Goal: Task Accomplishment & Management: Manage account settings

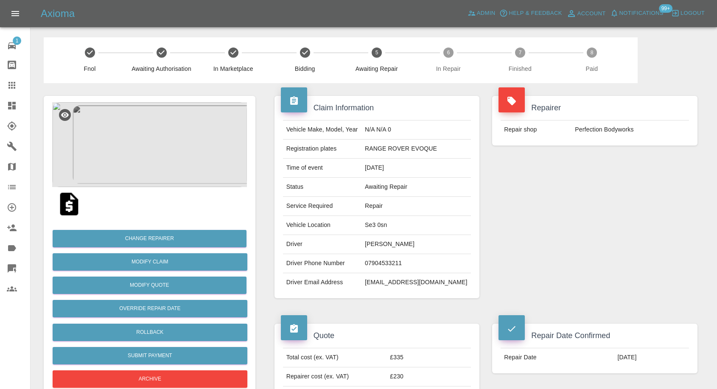
scroll to position [707, 0]
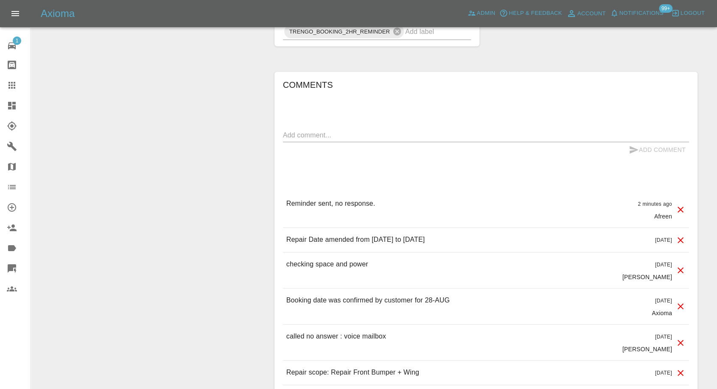
click at [16, 74] on link "Bodyshop home" at bounding box center [15, 65] width 30 height 20
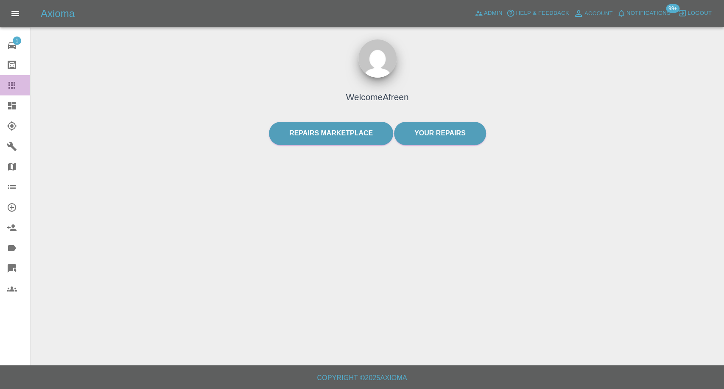
click at [17, 84] on div at bounding box center [19, 85] width 24 height 10
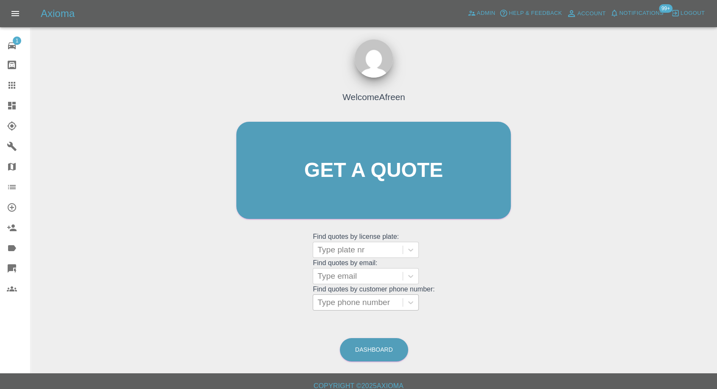
click at [342, 302] on div at bounding box center [357, 302] width 81 height 12
paste input "7718937575"
type input "07718937575"
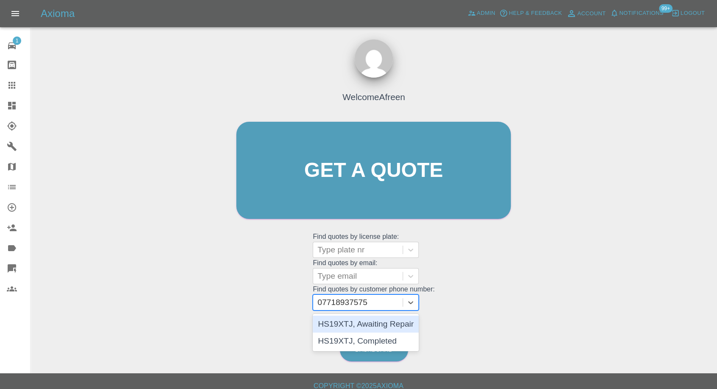
click at [373, 323] on div "HS19XTJ, Awaiting Repair" at bounding box center [366, 324] width 106 height 17
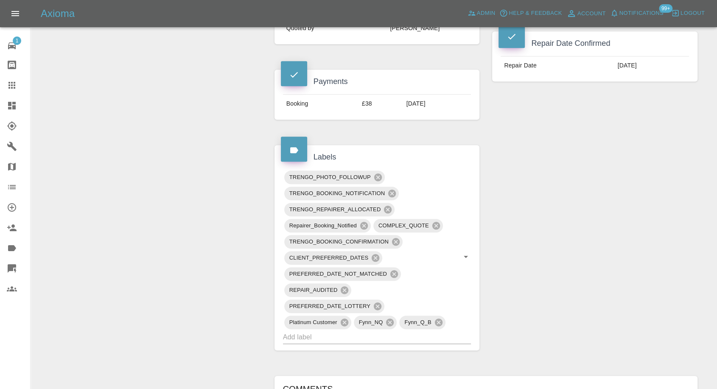
scroll to position [565, 0]
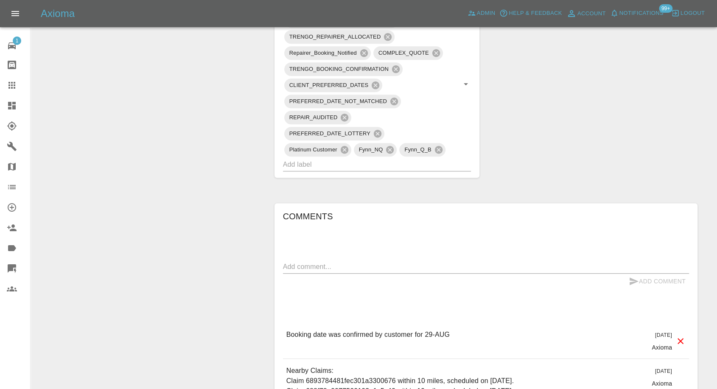
click at [333, 274] on div "Add Comment" at bounding box center [486, 282] width 406 height 16
click at [338, 262] on textarea at bounding box center [486, 267] width 406 height 10
type textarea "Images added"
click at [632, 276] on icon "submit" at bounding box center [634, 281] width 10 height 10
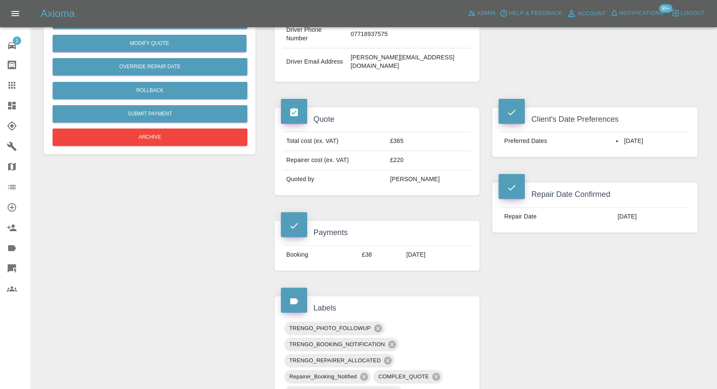
scroll to position [94, 0]
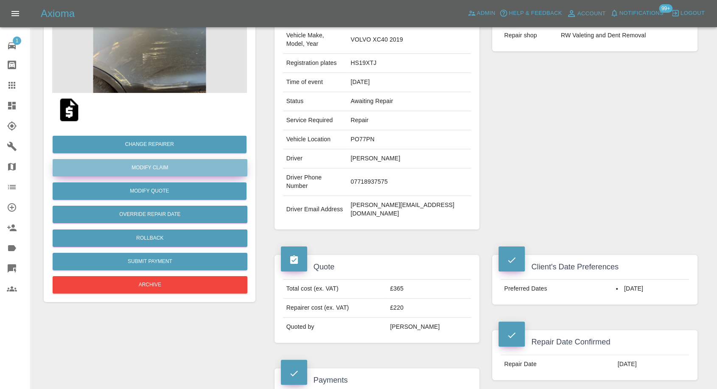
click at [157, 167] on link "Modify Claim" at bounding box center [150, 167] width 195 height 17
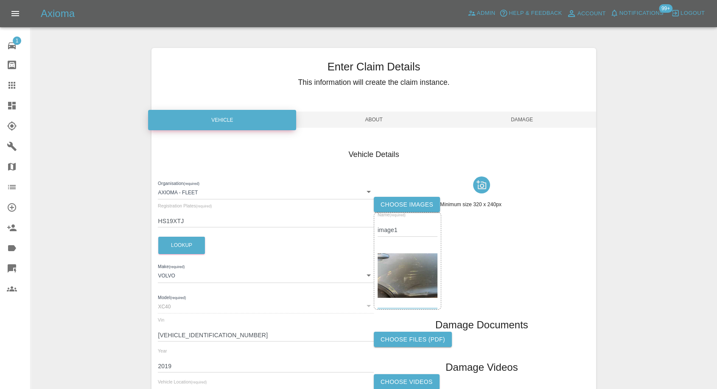
click at [417, 205] on label "Choose images" at bounding box center [407, 205] width 66 height 16
click at [0, 0] on input "Choose images" at bounding box center [0, 0] width 0 height 0
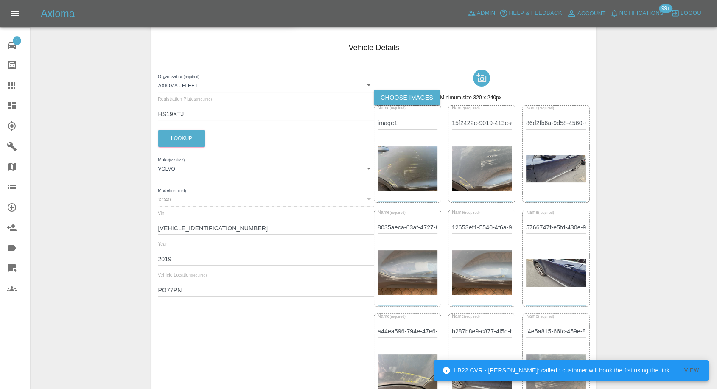
scroll to position [141, 0]
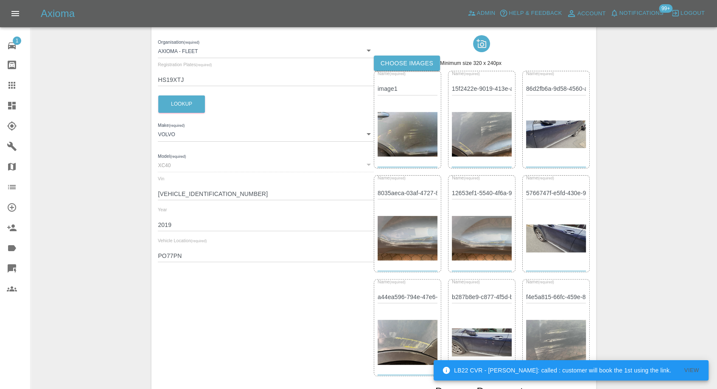
click at [562, 128] on img at bounding box center [556, 134] width 60 height 28
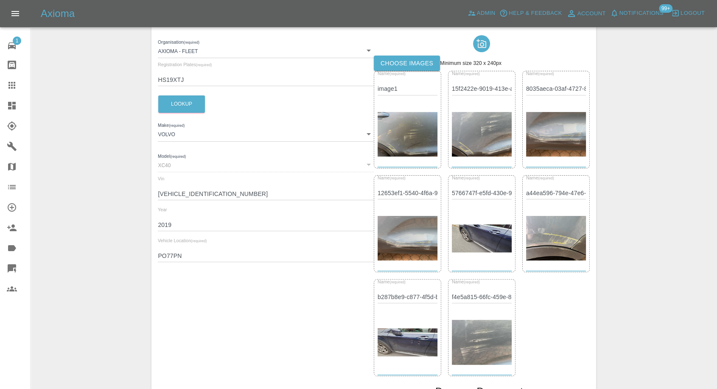
click at [476, 221] on div at bounding box center [482, 239] width 60 height 64
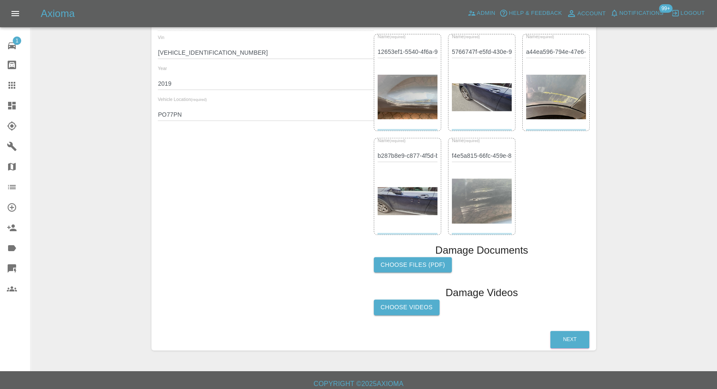
click at [405, 195] on img at bounding box center [407, 201] width 60 height 28
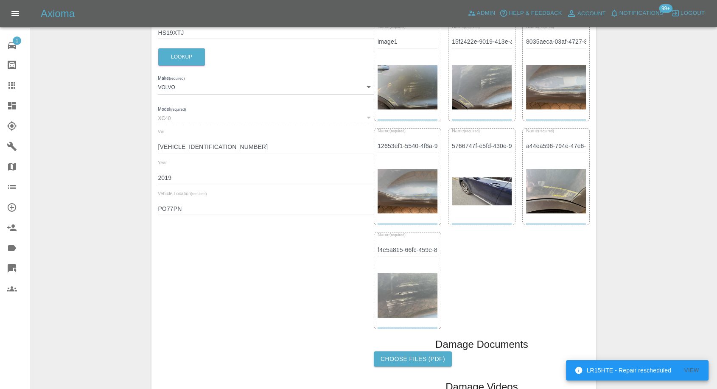
click at [476, 194] on img at bounding box center [482, 191] width 60 height 28
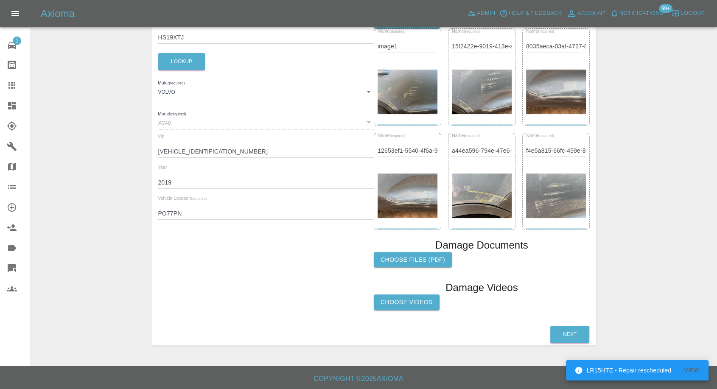
scroll to position [0, 0]
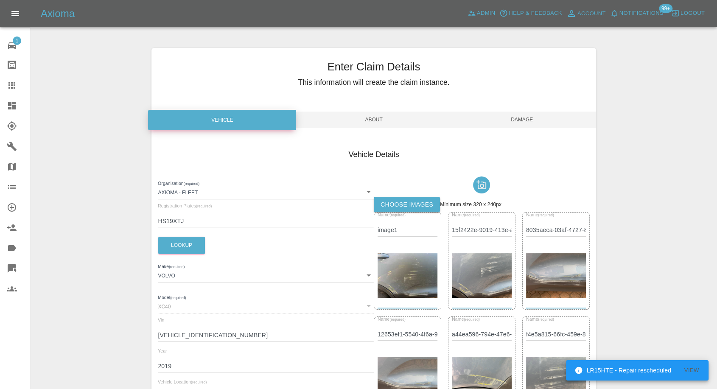
click at [525, 112] on span "Damage" at bounding box center [522, 120] width 148 height 16
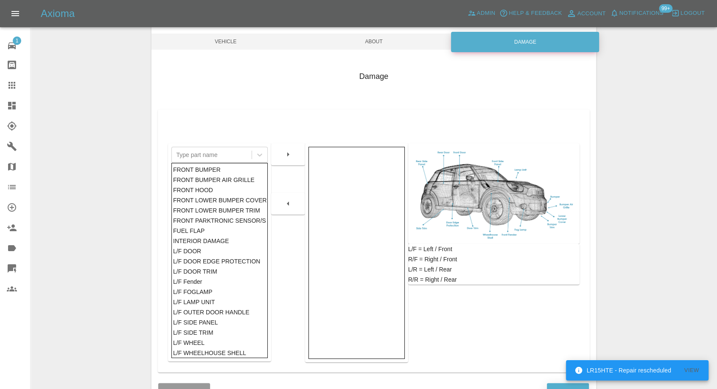
scroll to position [136, 0]
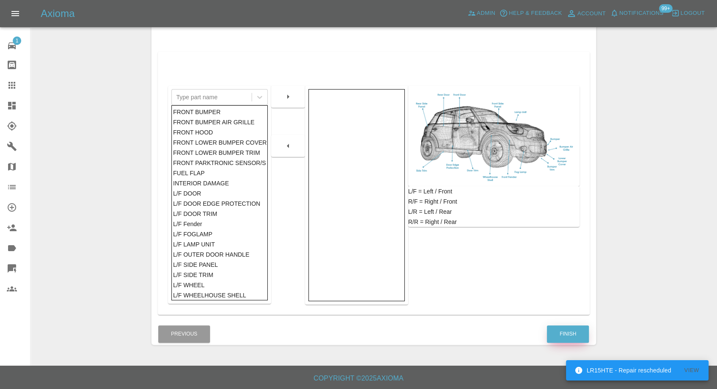
click at [575, 330] on button "Finish" at bounding box center [568, 333] width 42 height 17
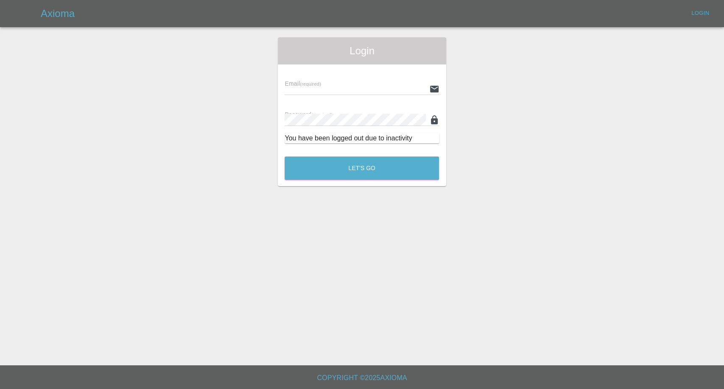
type input "afreen@axioma.co.uk"
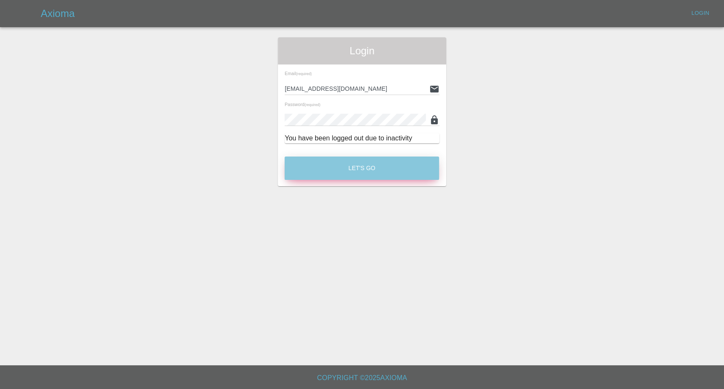
click at [349, 164] on button "Let's Go" at bounding box center [362, 168] width 154 height 23
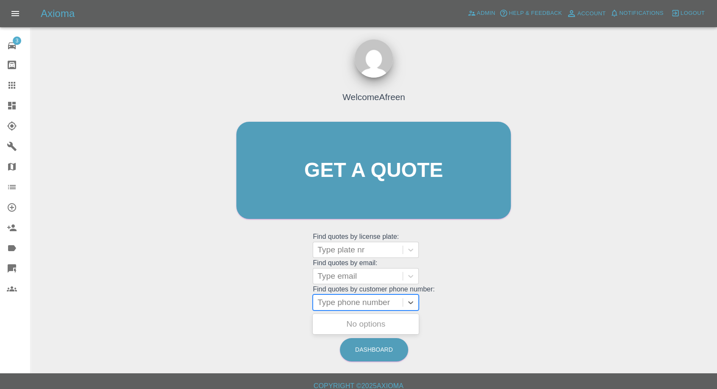
click at [350, 305] on div at bounding box center [357, 302] width 81 height 12
paste input "7718937575"
click at [321, 307] on input "7718937575" at bounding box center [341, 302] width 48 height 10
type input "07718937575"
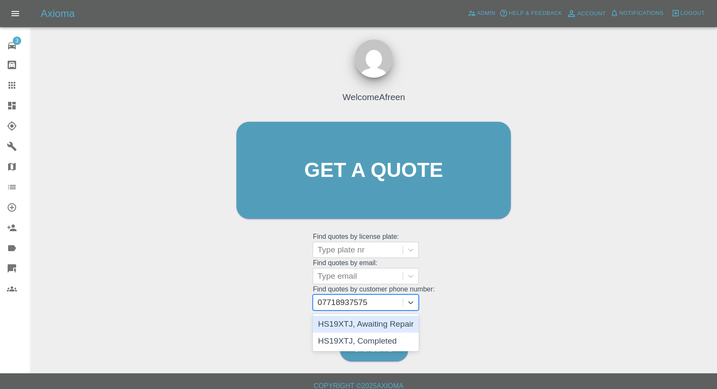
click at [363, 324] on div "HS19XTJ, Awaiting Repair" at bounding box center [366, 324] width 106 height 17
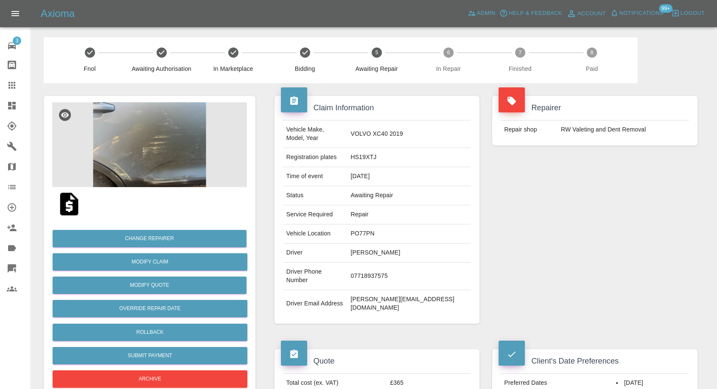
click at [162, 164] on img at bounding box center [149, 144] width 195 height 85
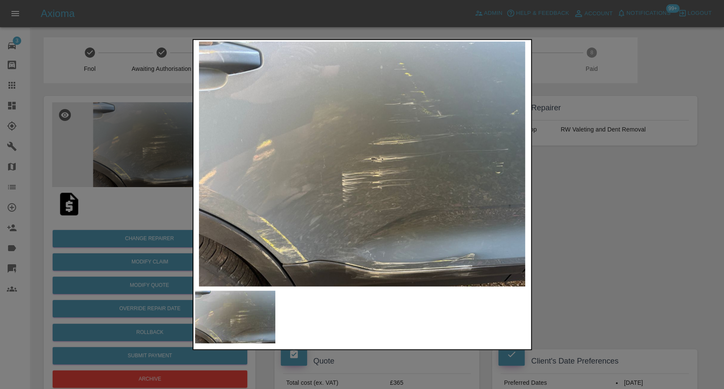
click at [597, 227] on div at bounding box center [362, 194] width 724 height 389
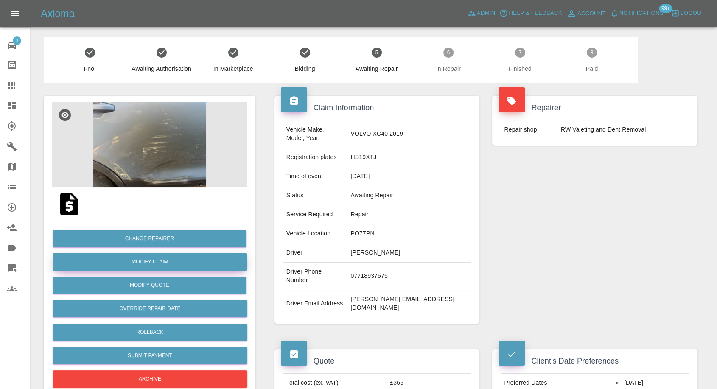
click at [163, 262] on link "Modify Claim" at bounding box center [150, 261] width 195 height 17
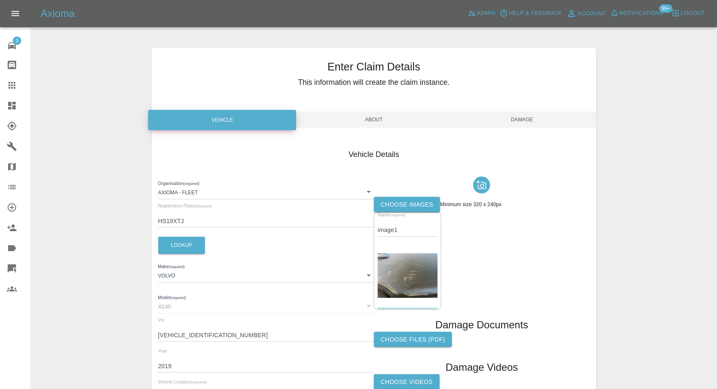
click at [412, 201] on label "Choose images" at bounding box center [407, 205] width 66 height 16
click at [0, 0] on input "Choose images" at bounding box center [0, 0] width 0 height 0
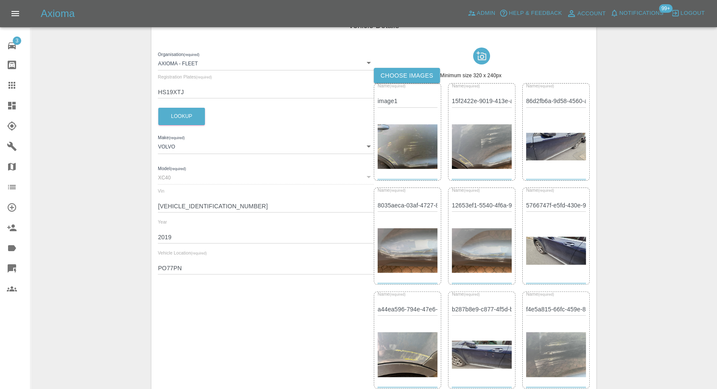
scroll to position [141, 0]
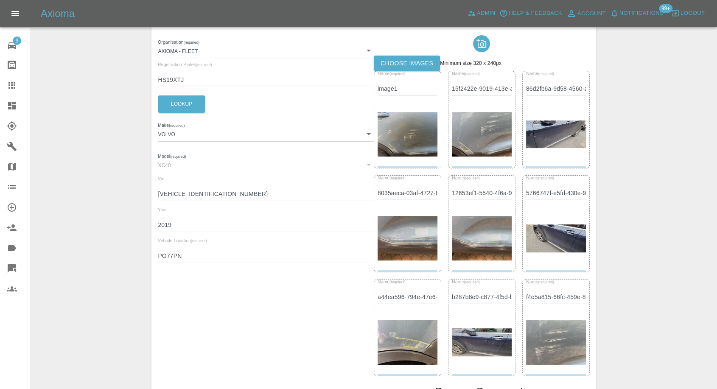
click at [546, 155] on div at bounding box center [556, 135] width 60 height 64
click at [484, 344] on img at bounding box center [482, 342] width 60 height 28
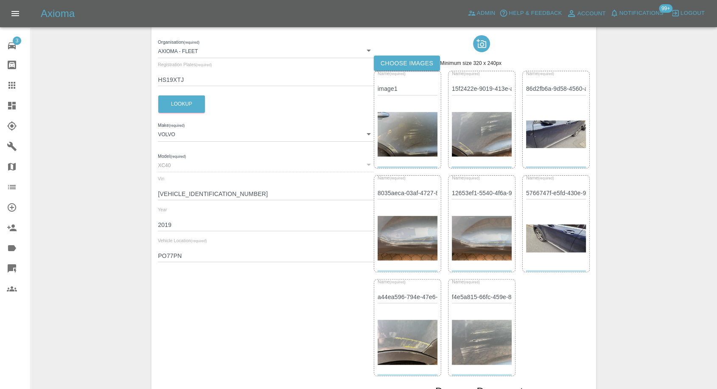
click at [559, 224] on img at bounding box center [556, 238] width 60 height 28
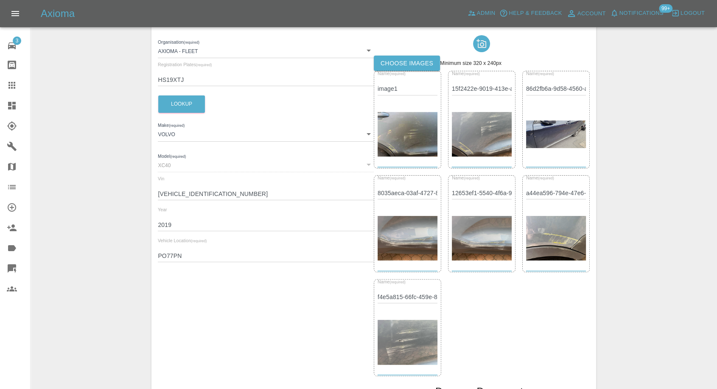
click at [557, 140] on img at bounding box center [556, 134] width 60 height 28
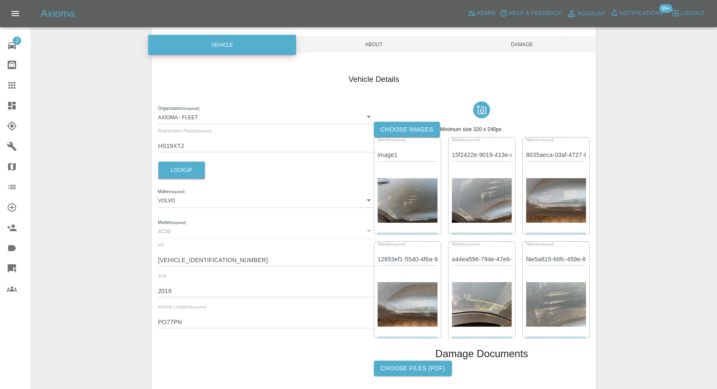
scroll to position [0, 0]
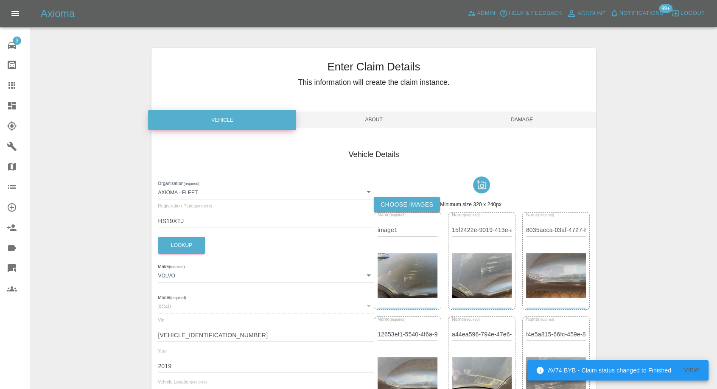
click at [514, 102] on div "Enter Claim Details This information will create the claim instance." at bounding box center [373, 75] width 444 height 55
click at [527, 124] on span "Damage" at bounding box center [522, 120] width 148 height 16
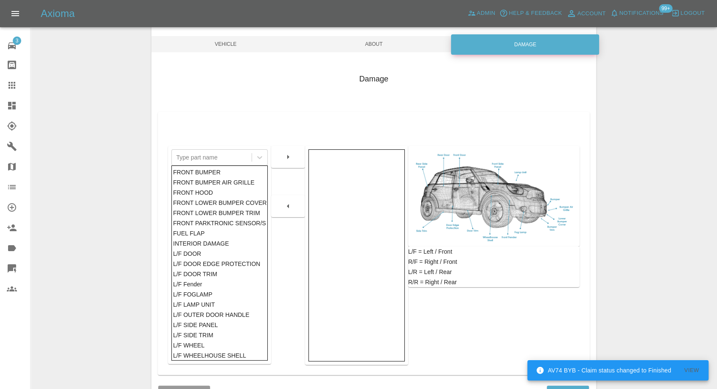
scroll to position [136, 0]
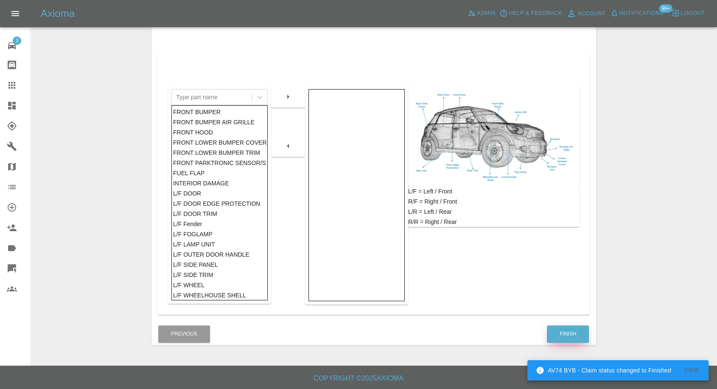
click at [575, 336] on button "Finish" at bounding box center [568, 333] width 42 height 17
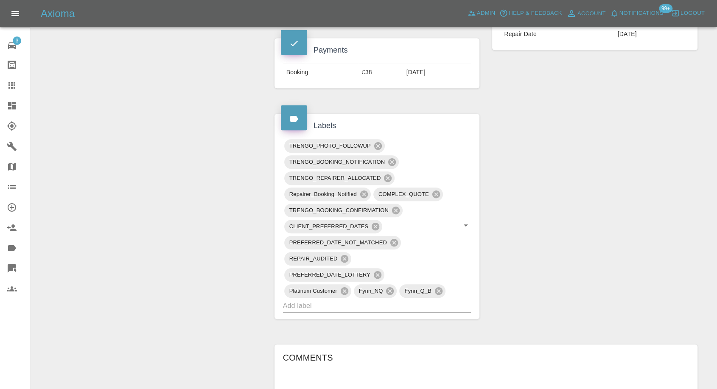
scroll to position [707, 0]
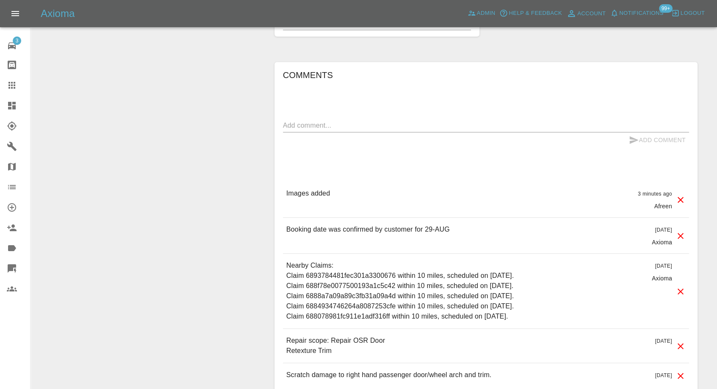
click at [9, 86] on icon at bounding box center [11, 85] width 7 height 7
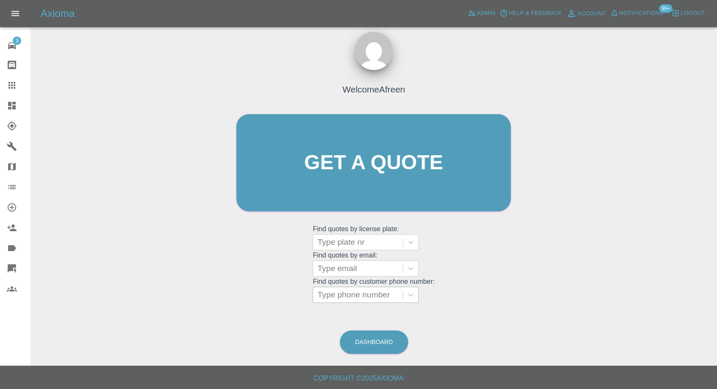
click at [351, 296] on div at bounding box center [357, 295] width 81 height 12
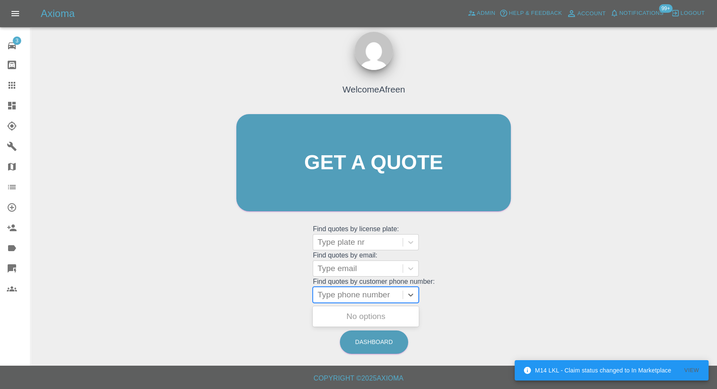
paste input "7756686980"
click at [322, 295] on input "7756686980" at bounding box center [341, 295] width 48 height 10
type input "07756686980"
click at [361, 311] on div "YG67BYH, Archived" at bounding box center [366, 316] width 106 height 17
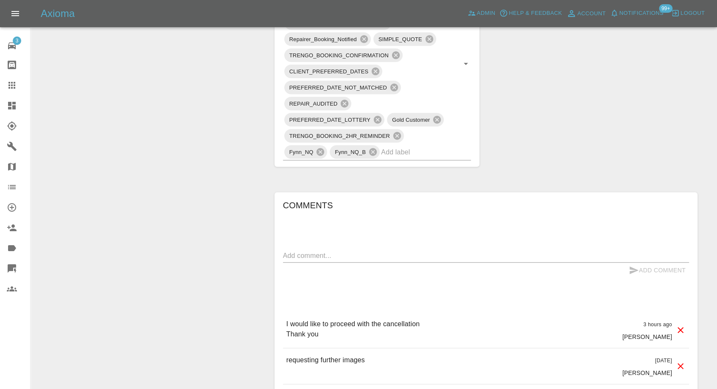
scroll to position [660, 0]
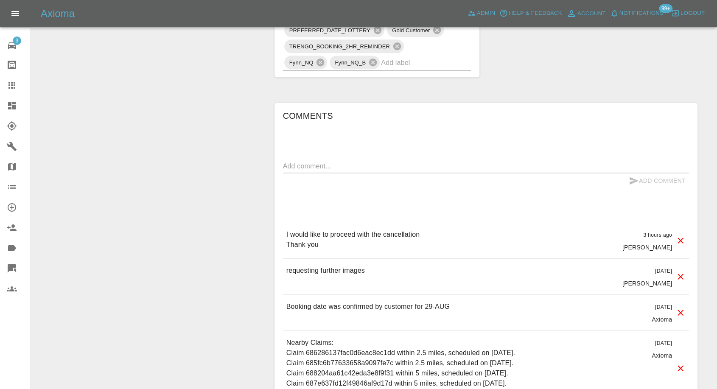
click at [15, 81] on icon at bounding box center [12, 85] width 10 height 10
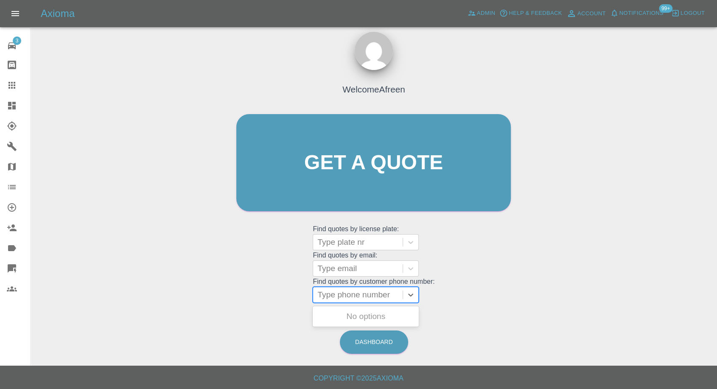
click at [370, 292] on div at bounding box center [357, 295] width 81 height 12
paste input "7852267483"
click at [321, 294] on input "7852267483" at bounding box center [341, 295] width 48 height 10
type input "07852267483"
click at [346, 316] on div "YR12ZXF, Awaiting Repair" at bounding box center [366, 316] width 106 height 17
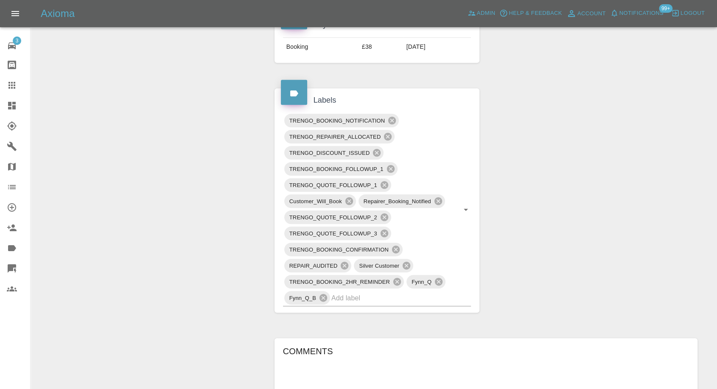
scroll to position [707, 0]
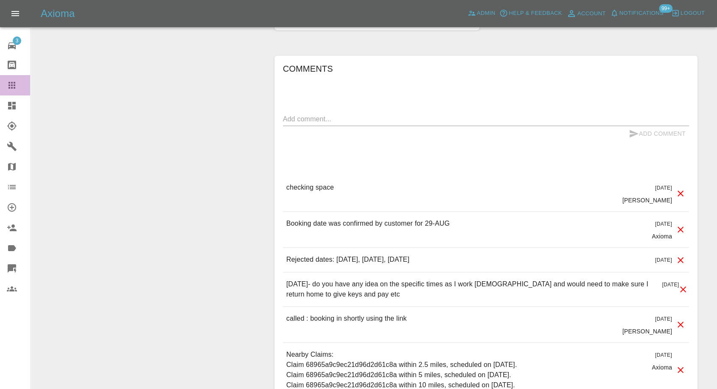
click at [16, 87] on icon at bounding box center [12, 85] width 10 height 10
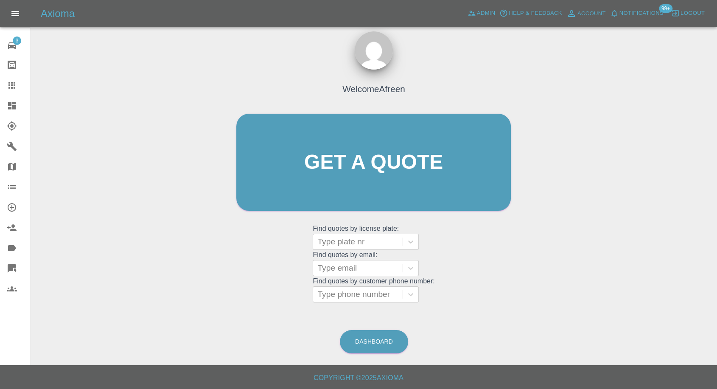
scroll to position [8, 0]
click at [356, 297] on div at bounding box center [357, 295] width 81 height 12
paste input "7738424504"
click at [320, 293] on input "7738424504" at bounding box center [341, 295] width 48 height 10
type input "07738424504"
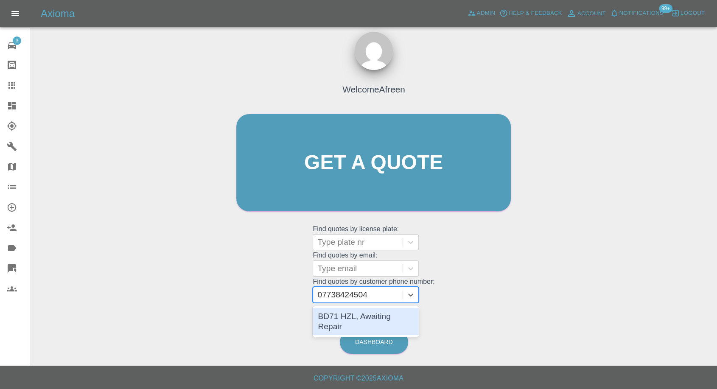
click at [365, 316] on div "BD71 HZL, Awaiting Repair" at bounding box center [366, 321] width 106 height 27
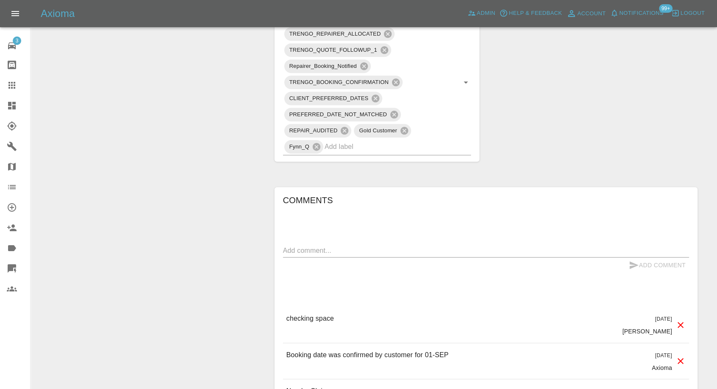
scroll to position [612, 0]
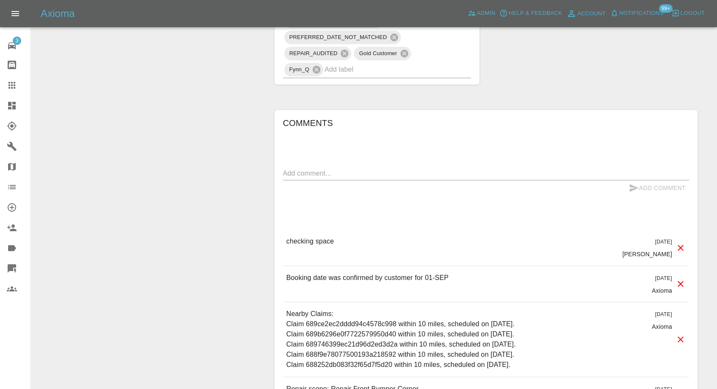
click at [330, 168] on textarea at bounding box center [486, 173] width 406 height 10
paste textarea "Yes we are the only house with a drive way! It’s a double driveway so there sho…"
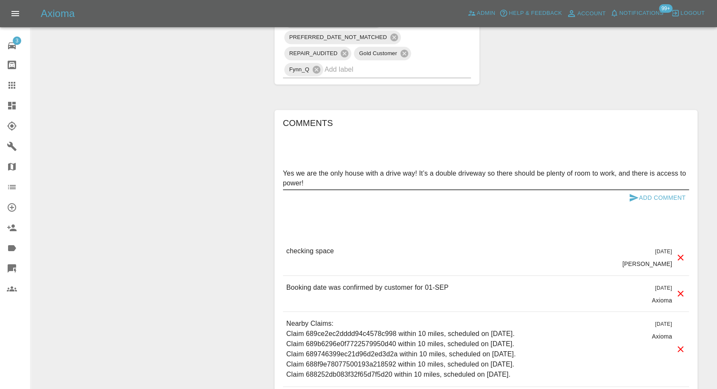
type textarea "Yes we are the only house with a drive way! It’s a double driveway so there sho…"
click at [631, 196] on icon "submit" at bounding box center [633, 198] width 9 height 8
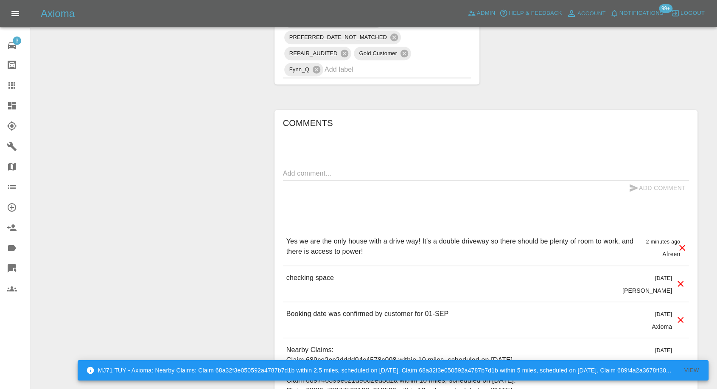
click at [14, 76] on link "Claims" at bounding box center [15, 85] width 30 height 20
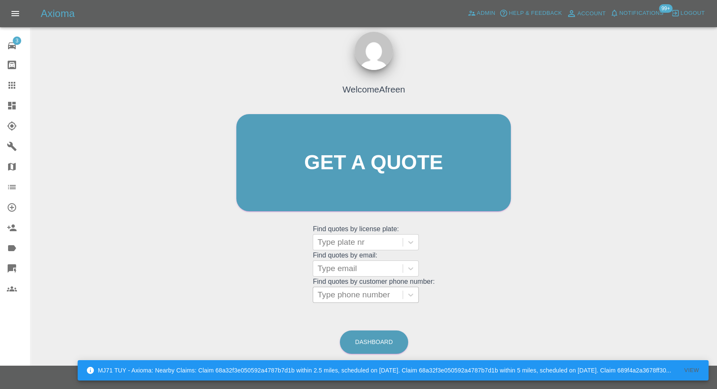
click at [357, 299] on div at bounding box center [357, 295] width 81 height 12
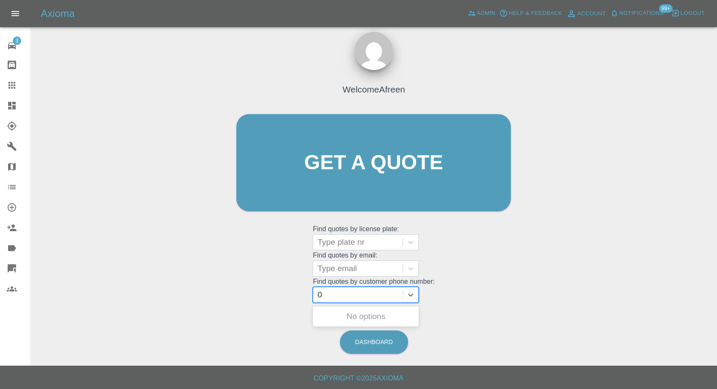
paste input "7931390121"
type input "07931390121"
click at [368, 323] on div "B13HMR, Awaiting Repair" at bounding box center [366, 316] width 106 height 17
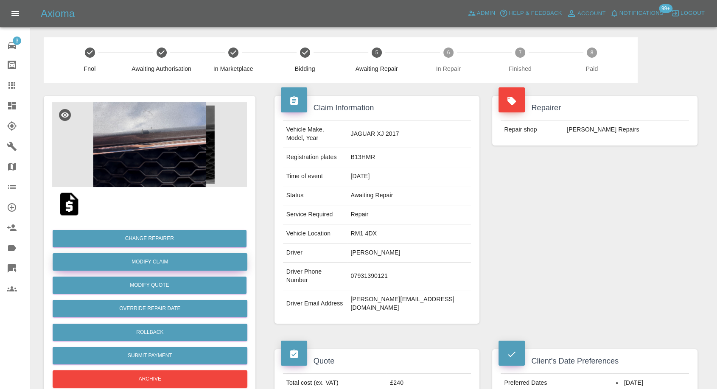
click at [160, 260] on link "Modify Claim" at bounding box center [150, 261] width 195 height 17
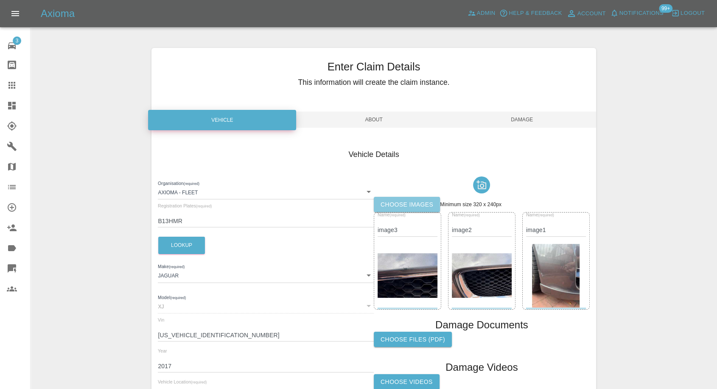
click at [402, 204] on label "Choose images" at bounding box center [407, 205] width 66 height 16
click at [0, 0] on input "Choose images" at bounding box center [0, 0] width 0 height 0
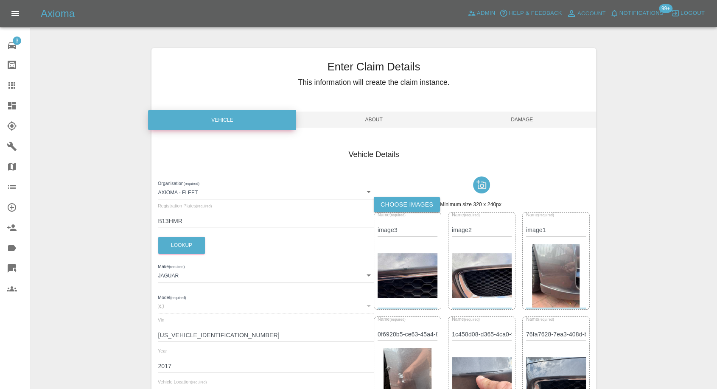
click at [529, 124] on span "Damage" at bounding box center [522, 120] width 148 height 16
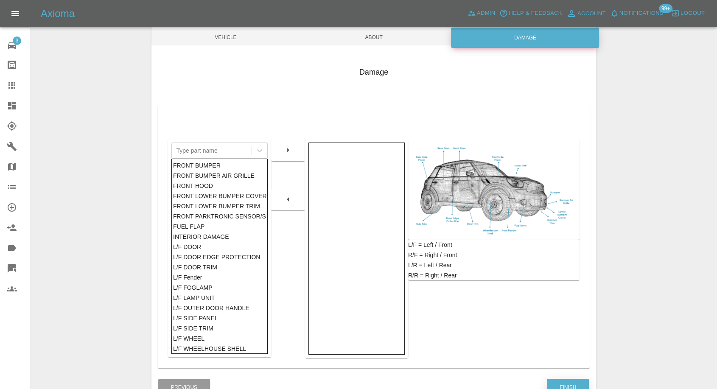
scroll to position [136, 0]
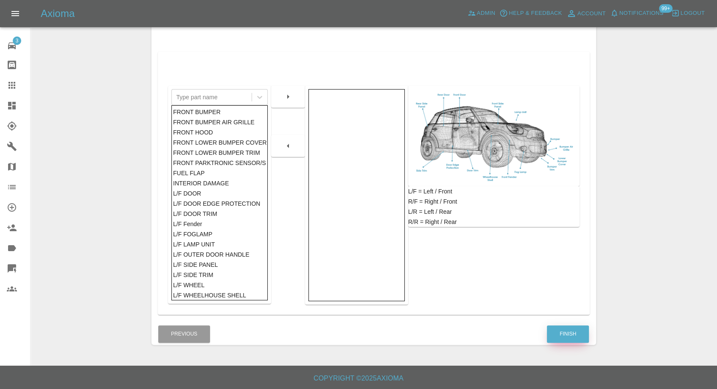
click at [562, 334] on button "Finish" at bounding box center [568, 333] width 42 height 17
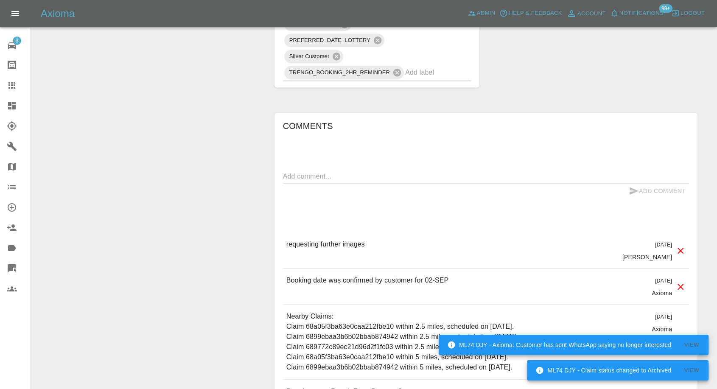
scroll to position [660, 0]
click at [341, 171] on textarea at bounding box center [486, 176] width 406 height 10
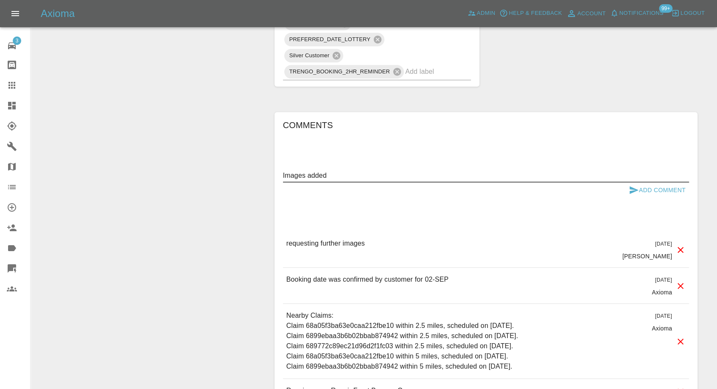
type textarea "Images added"
click at [632, 186] on icon "submit" at bounding box center [633, 190] width 9 height 8
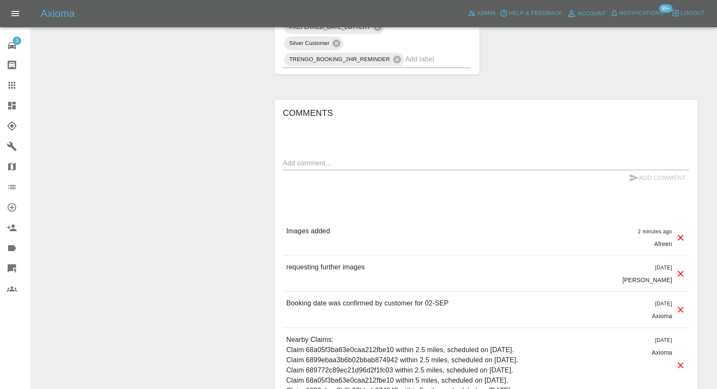
scroll to position [707, 0]
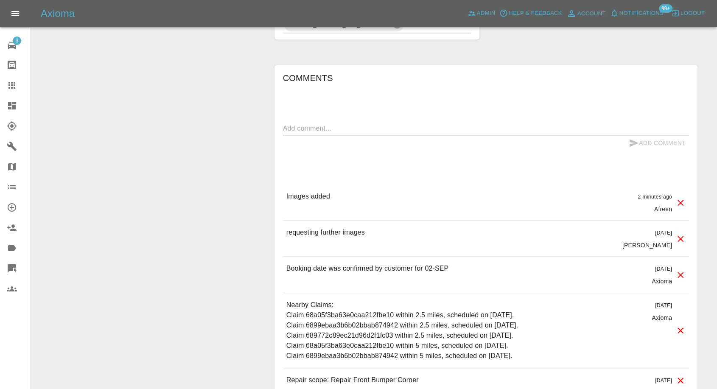
click at [11, 79] on link "Claims" at bounding box center [15, 85] width 30 height 20
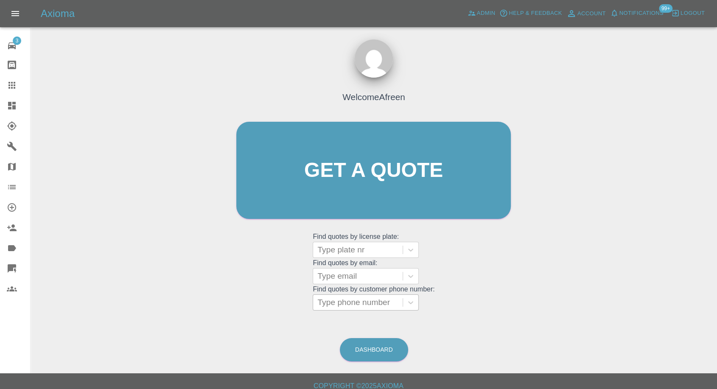
click at [337, 305] on div at bounding box center [357, 302] width 81 height 12
paste input "7835454247"
type input "07835454247"
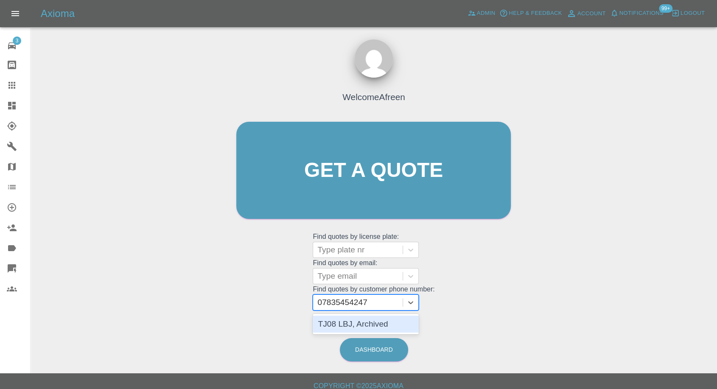
click at [363, 330] on div "TJ08 LBJ, Archived" at bounding box center [366, 324] width 106 height 17
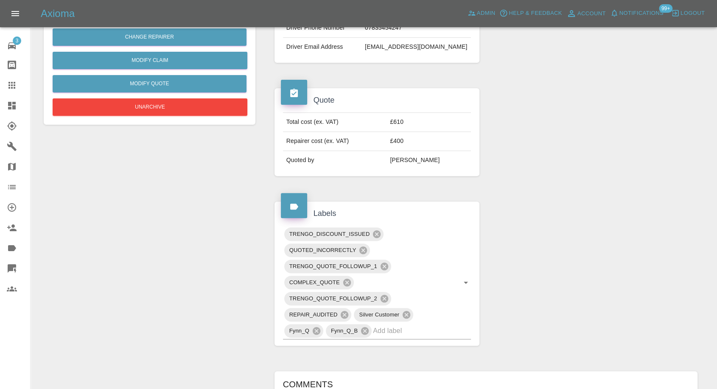
scroll to position [377, 0]
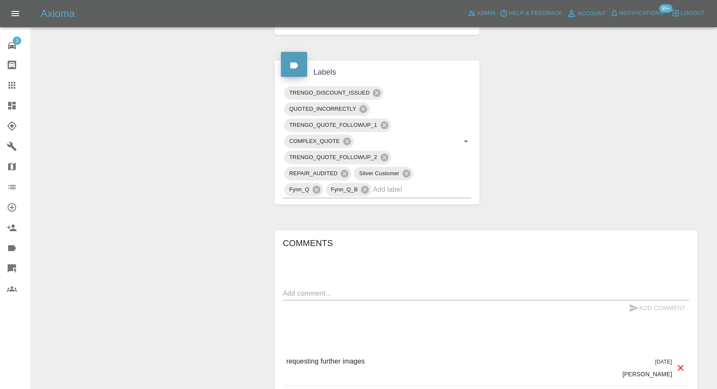
click at [335, 293] on textarea at bounding box center [486, 293] width 406 height 10
type textarea "images added"
click at [631, 307] on icon "submit" at bounding box center [634, 308] width 10 height 10
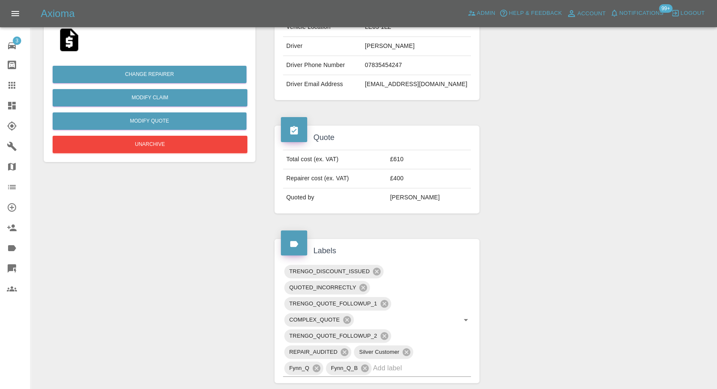
scroll to position [188, 0]
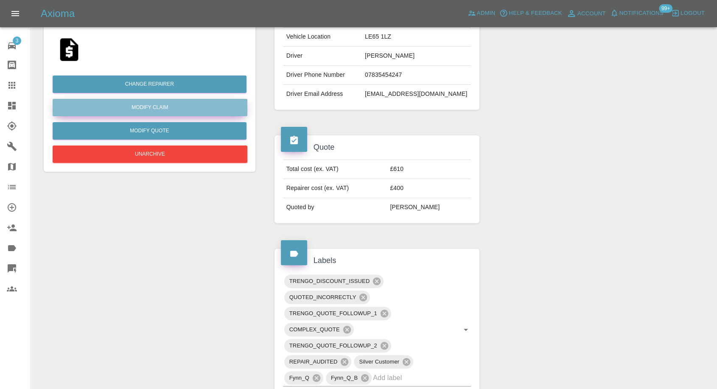
click at [163, 105] on link "Modify Claim" at bounding box center [150, 107] width 195 height 17
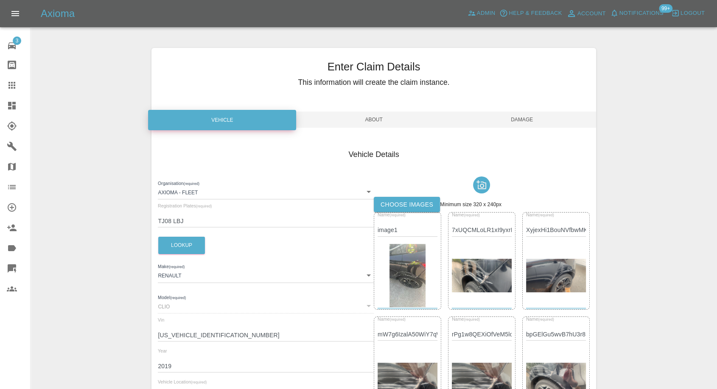
click at [408, 203] on label "Choose images" at bounding box center [407, 205] width 66 height 16
click at [0, 0] on input "Choose images" at bounding box center [0, 0] width 0 height 0
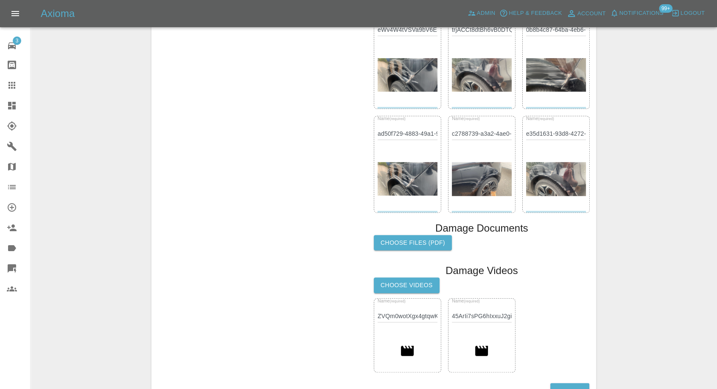
scroll to position [466, 0]
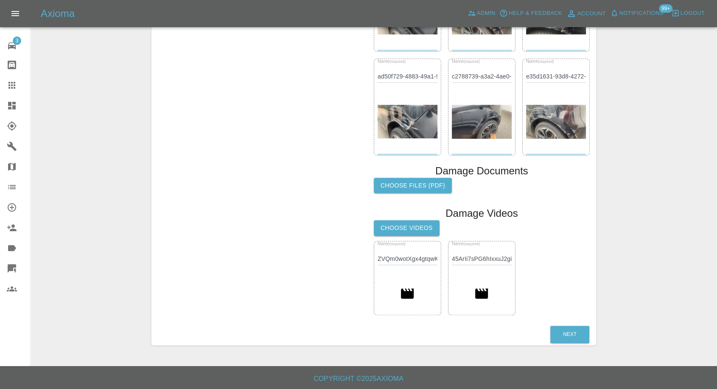
click at [411, 227] on label "Choose Videos" at bounding box center [407, 228] width 66 height 16
click at [0, 0] on input "Choose Videos" at bounding box center [0, 0] width 0 height 0
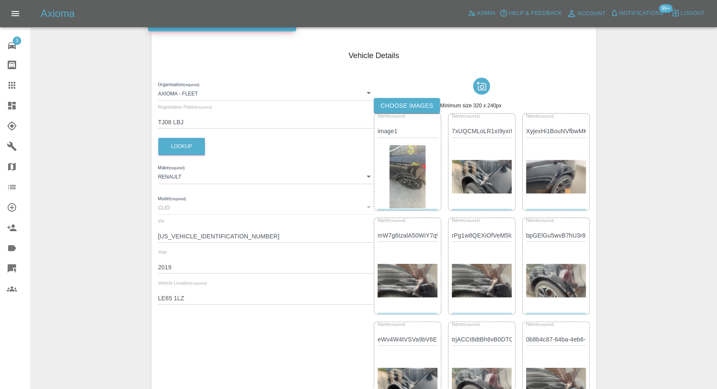
scroll to position [42, 0]
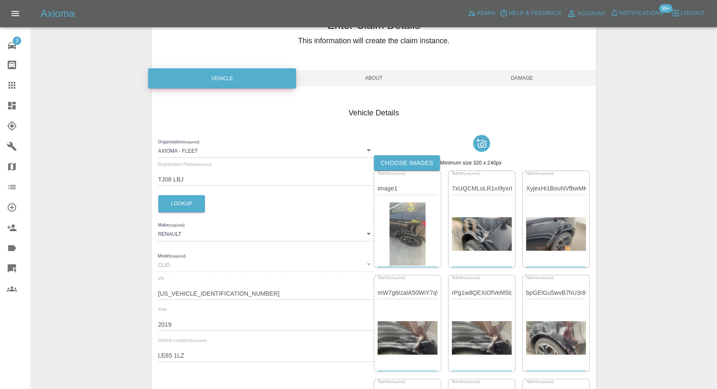
click at [527, 84] on span "Damage" at bounding box center [522, 78] width 148 height 16
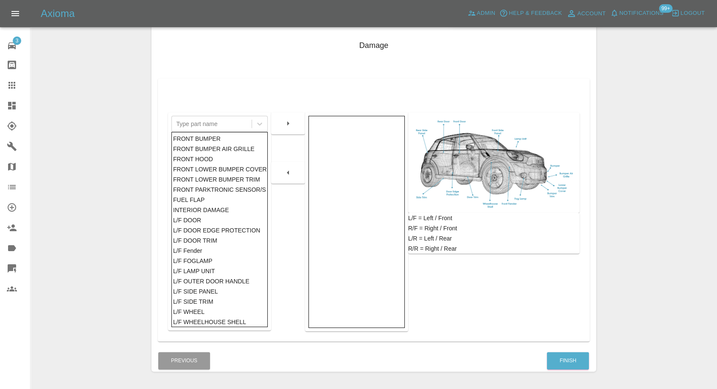
scroll to position [136, 0]
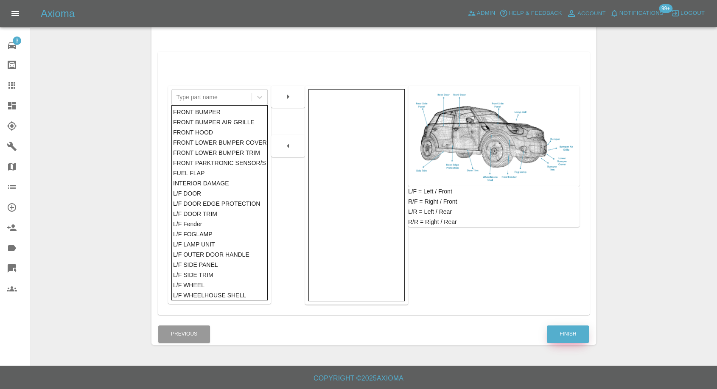
click at [560, 333] on button "Finish" at bounding box center [568, 333] width 42 height 17
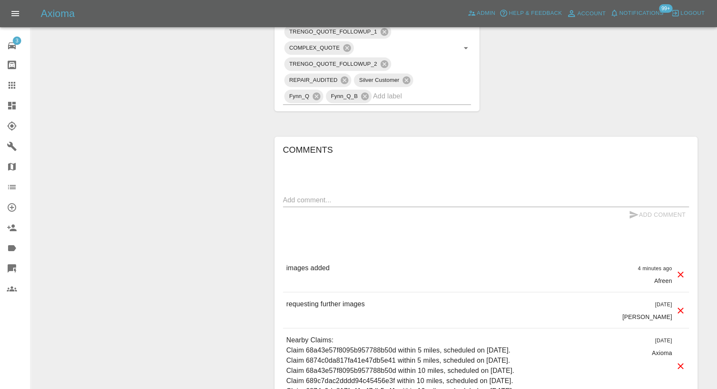
scroll to position [471, 0]
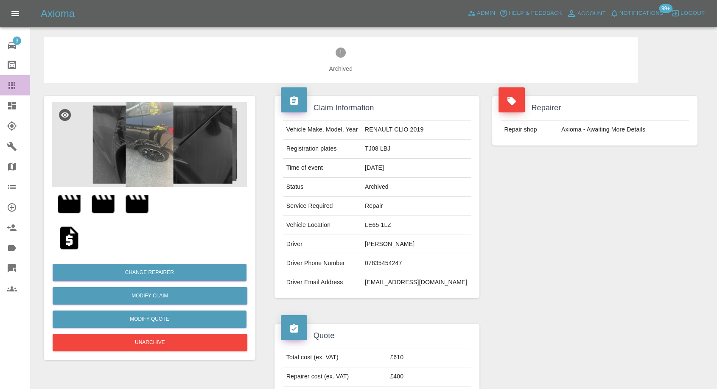
click at [12, 81] on icon at bounding box center [12, 85] width 10 height 10
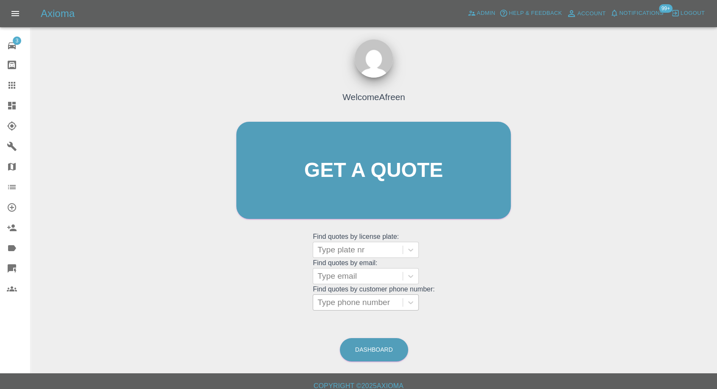
click at [366, 303] on div at bounding box center [357, 302] width 81 height 12
paste input "7854239317"
click at [322, 303] on input "7854239317" at bounding box center [341, 302] width 48 height 10
click at [321, 303] on input "7854239317" at bounding box center [341, 302] width 48 height 10
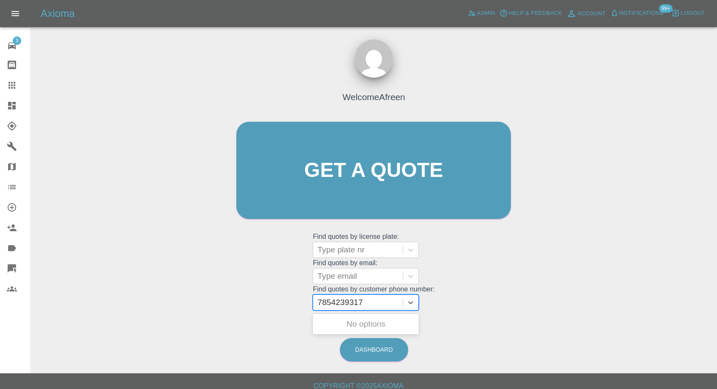
type input "07854239317"
click at [366, 324] on div "OE69THF, Paid" at bounding box center [366, 324] width 106 height 17
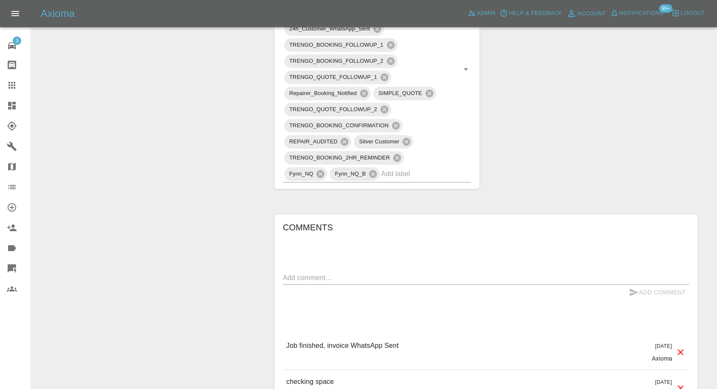
scroll to position [754, 0]
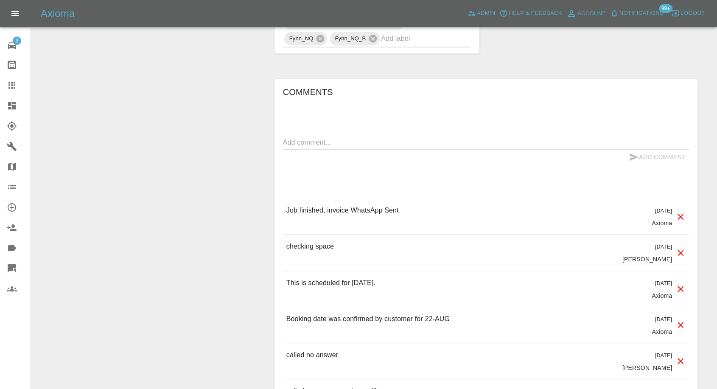
click at [12, 88] on icon at bounding box center [11, 85] width 7 height 7
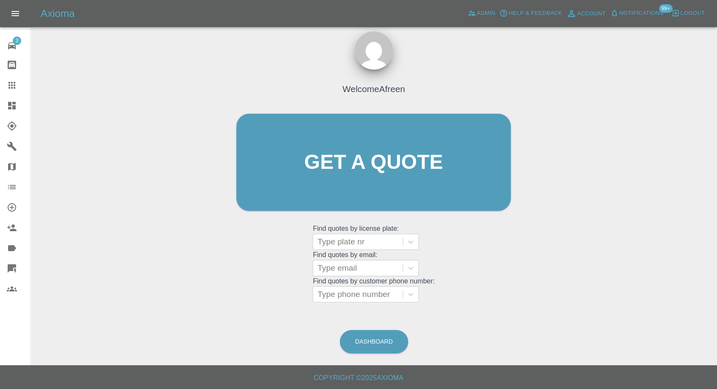
scroll to position [8, 0]
click at [372, 297] on div at bounding box center [357, 295] width 81 height 12
paste input "7795524607"
type input "07795524607"
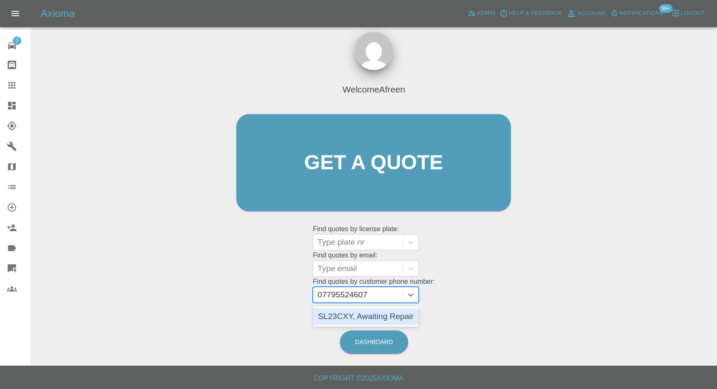
click at [363, 316] on div "SL23CXY, Awaiting Repair" at bounding box center [366, 316] width 106 height 17
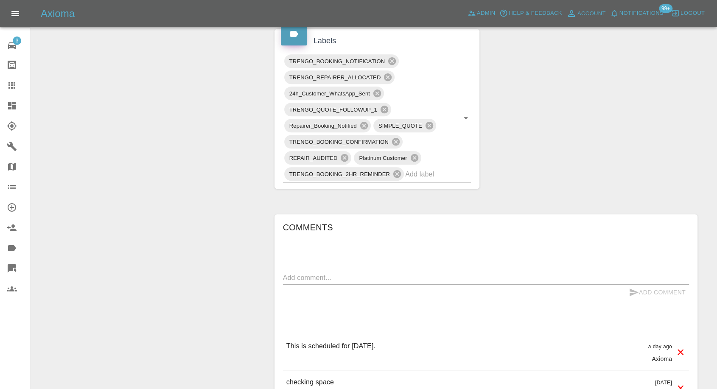
scroll to position [518, 0]
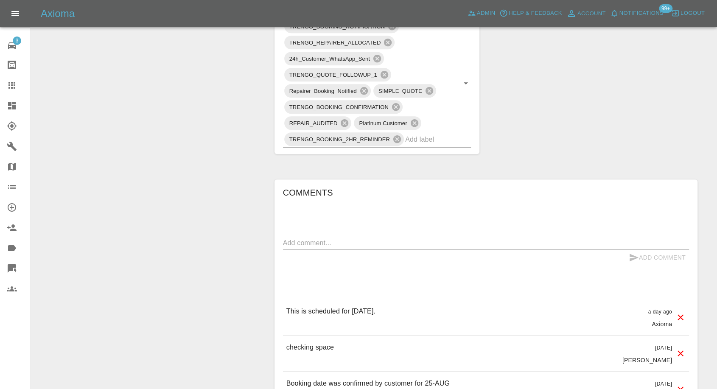
click at [328, 244] on textarea at bounding box center [486, 243] width 406 height 10
paste textarea "Yes I can provide off street parking and power"
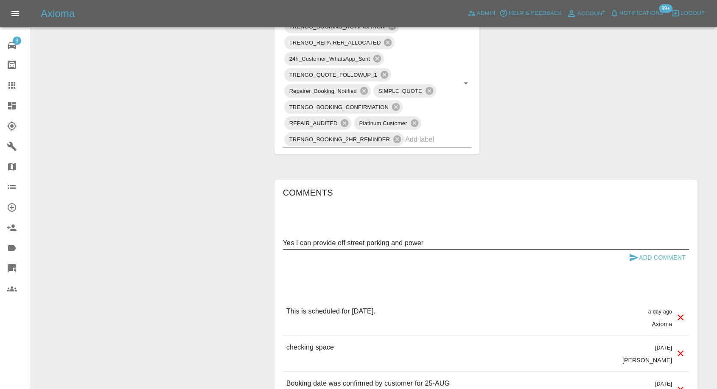
type textarea "Yes I can provide off street parking and power"
click at [641, 255] on button "Add Comment" at bounding box center [657, 258] width 64 height 16
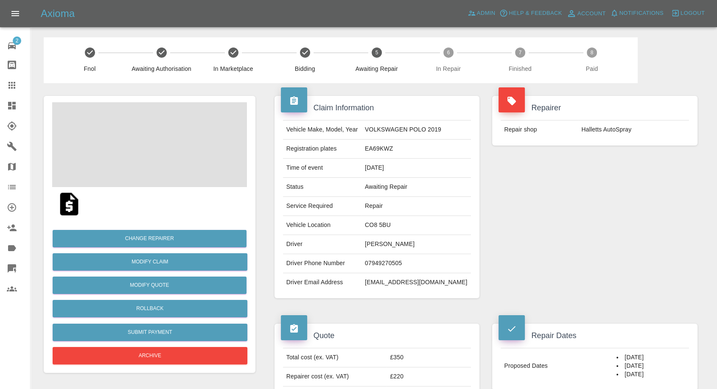
click at [380, 260] on td "07949270505" at bounding box center [415, 263] width 109 height 19
copy td "07949270505"
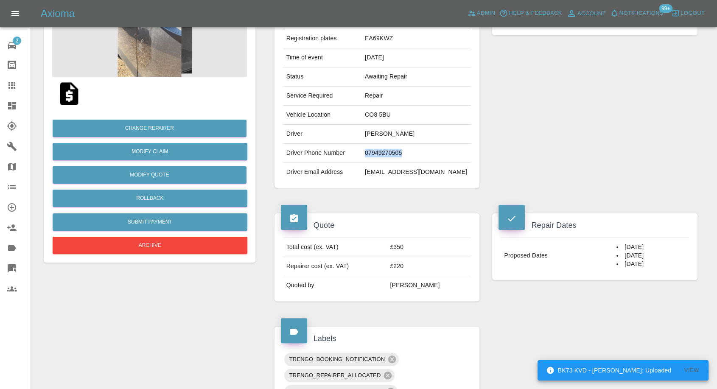
scroll to position [47, 0]
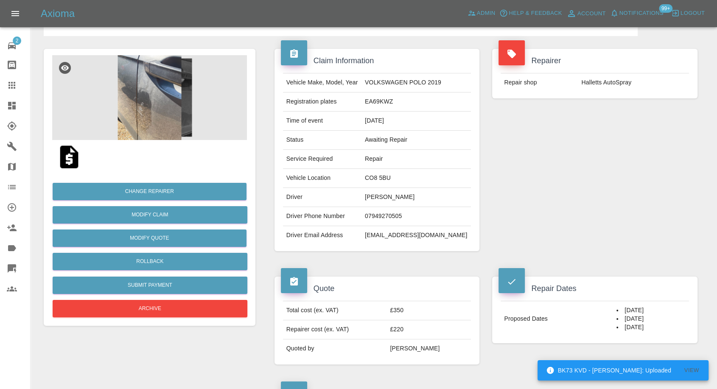
click at [329, 320] on td "Repairer cost (ex. VAT)" at bounding box center [335, 329] width 104 height 19
click at [381, 193] on td "Lisa Magowan" at bounding box center [415, 197] width 109 height 19
copy td "Lisa"
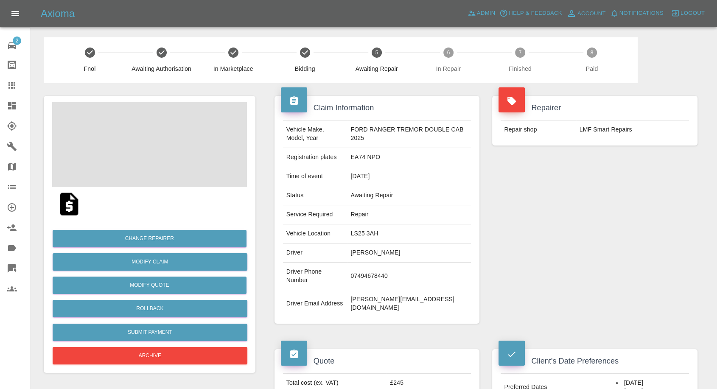
click at [361, 253] on td "Andrew Ford" at bounding box center [409, 252] width 124 height 19
click at [371, 270] on td "07494678440" at bounding box center [409, 277] width 124 height 28
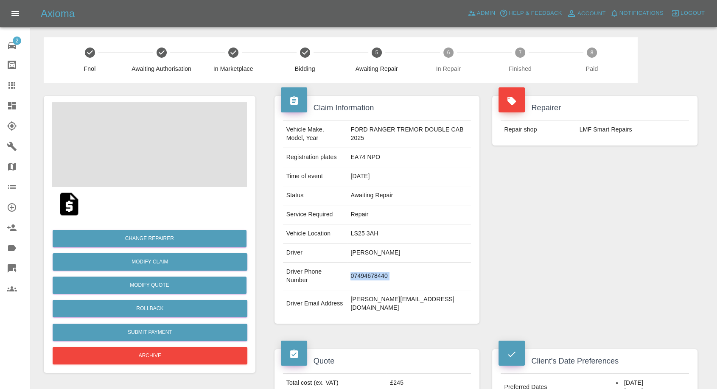
click at [371, 270] on td "07494678440" at bounding box center [409, 277] width 124 height 28
copy td "07494678440"
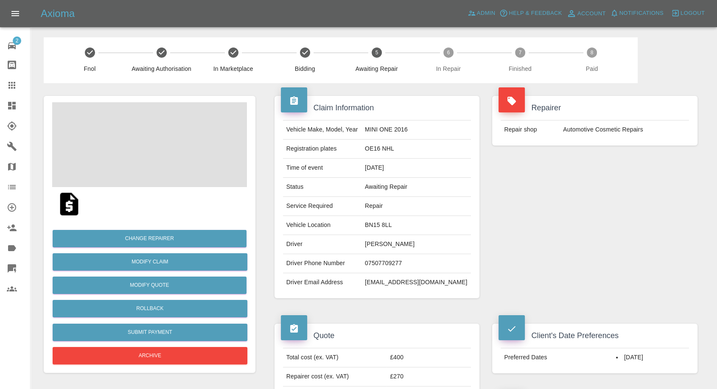
click at [391, 263] on td "07507709277" at bounding box center [415, 263] width 109 height 19
click at [391, 262] on td "07507709277" at bounding box center [415, 263] width 109 height 19
copy td "07507709277"
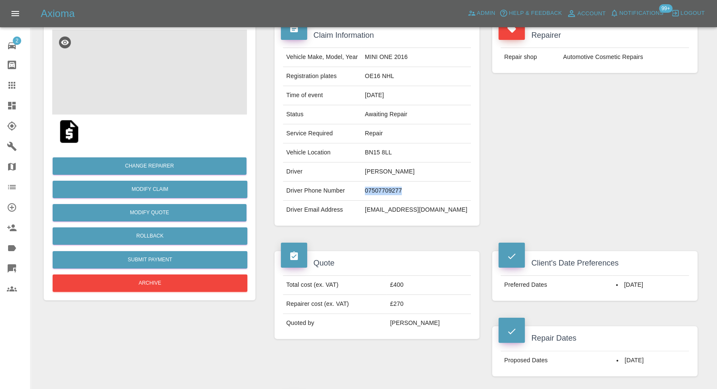
scroll to position [94, 0]
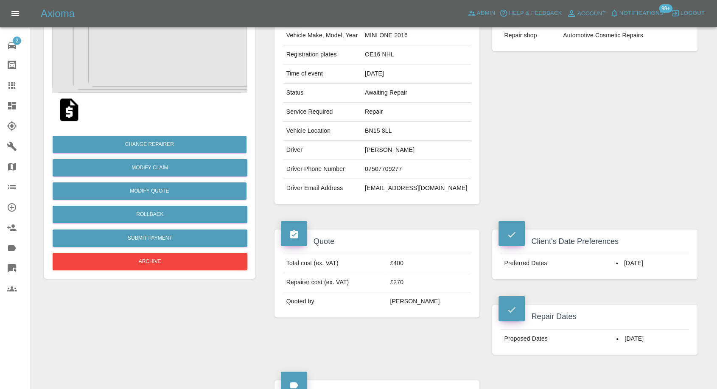
click at [539, 150] on div "Repairer Repair shop Automotive Cosmetic Repairs" at bounding box center [595, 103] width 218 height 228
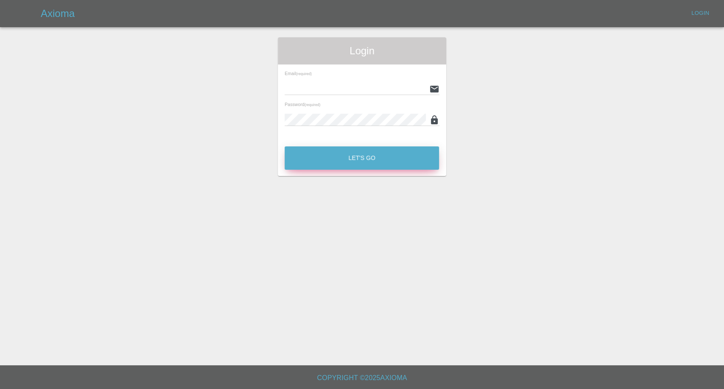
type input "afreen@axioma.co.uk"
click at [314, 149] on button "Let's Go" at bounding box center [362, 157] width 154 height 23
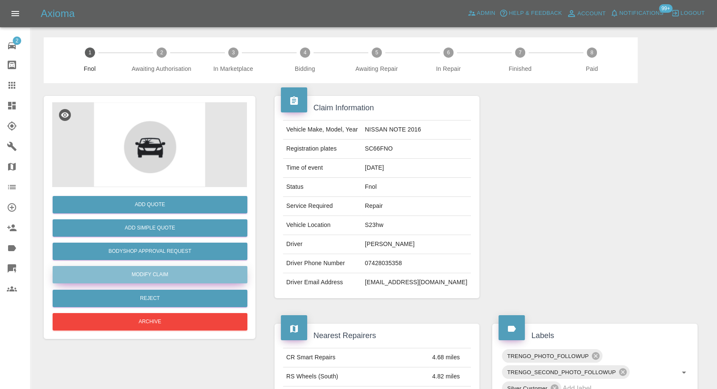
drag, startPoint x: 149, startPoint y: 274, endPoint x: 188, endPoint y: 280, distance: 39.4
click at [149, 275] on link "Modify Claim" at bounding box center [150, 274] width 195 height 17
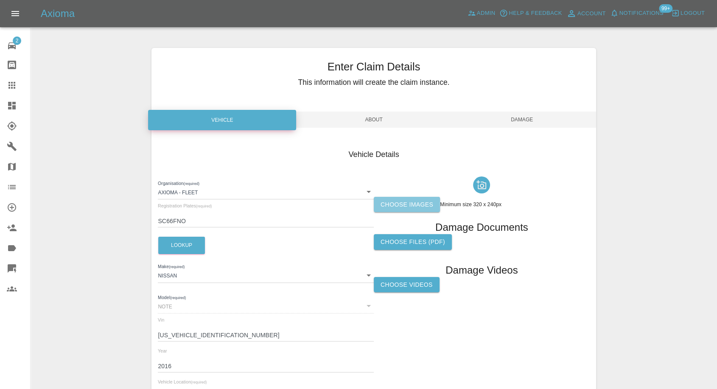
click at [425, 206] on label "Choose images" at bounding box center [407, 205] width 66 height 16
click at [0, 0] on input "Choose images" at bounding box center [0, 0] width 0 height 0
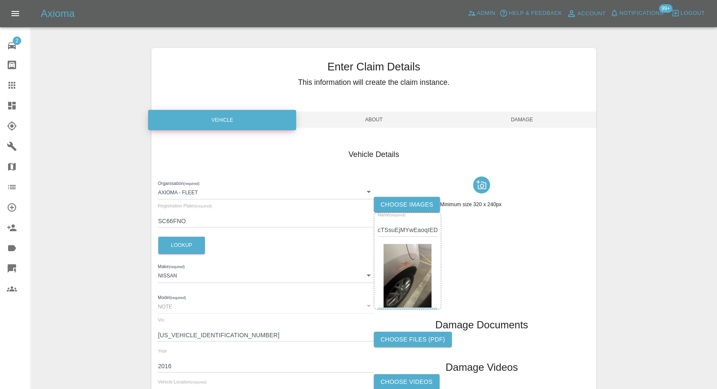
click at [536, 120] on span "Damage" at bounding box center [522, 120] width 148 height 16
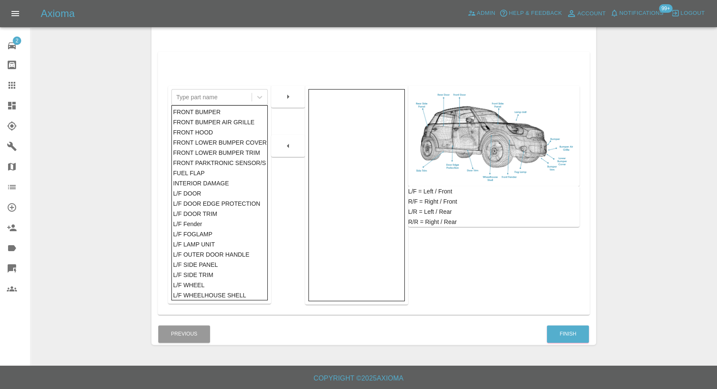
scroll to position [136, 0]
click at [564, 340] on button "Finish" at bounding box center [568, 333] width 42 height 17
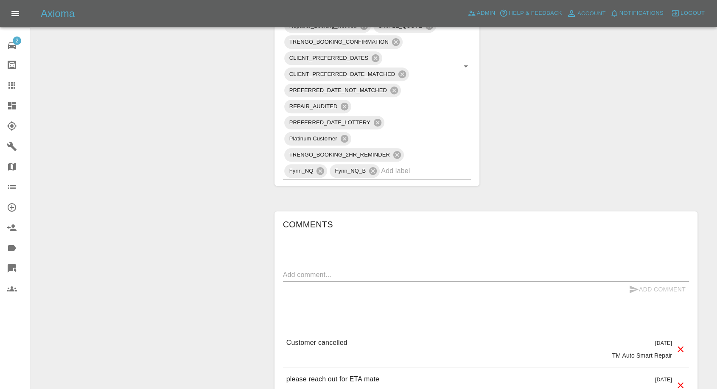
scroll to position [707, 0]
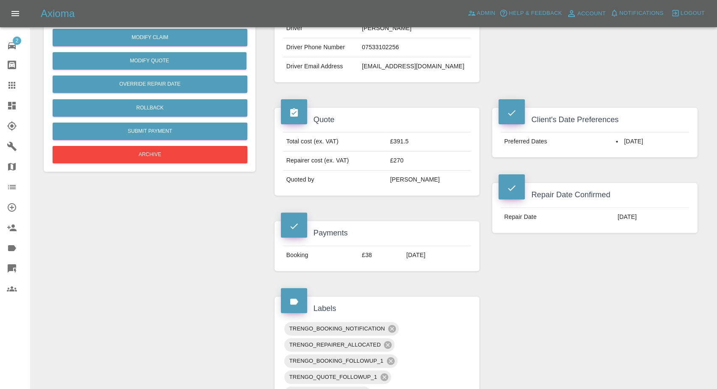
scroll to position [235, 0]
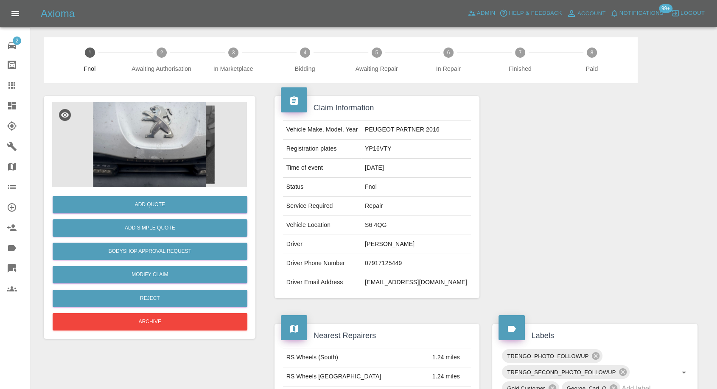
click at [160, 157] on img at bounding box center [149, 144] width 195 height 85
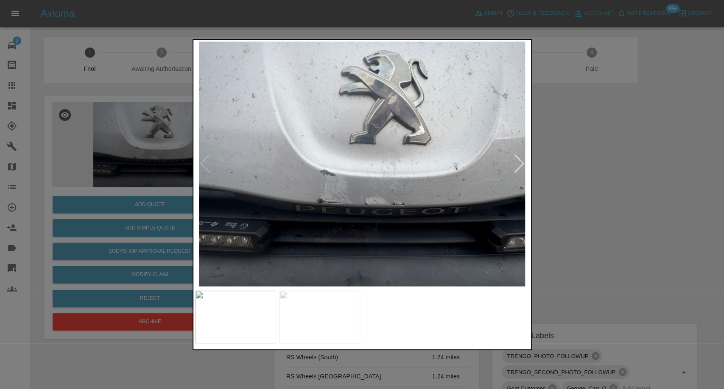
click at [651, 212] on div at bounding box center [362, 194] width 724 height 389
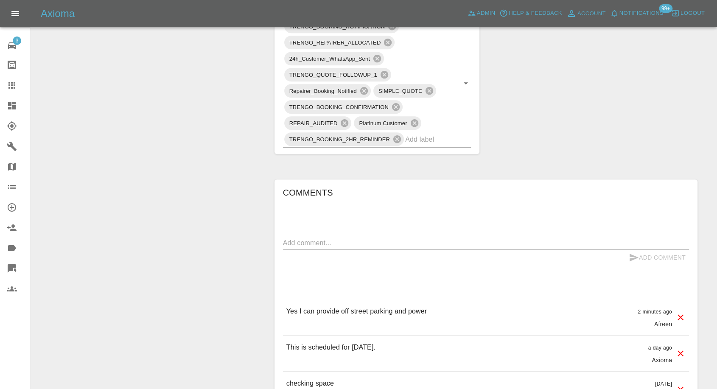
scroll to position [518, 0]
drag, startPoint x: 14, startPoint y: 84, endPoint x: 170, endPoint y: 168, distance: 177.1
click at [14, 84] on icon at bounding box center [12, 85] width 10 height 10
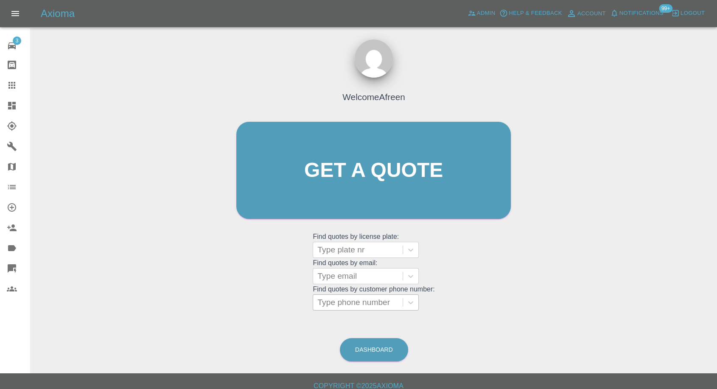
click at [387, 296] on div at bounding box center [357, 302] width 81 height 12
paste input "7871805627"
click at [321, 302] on input "7871805627" at bounding box center [341, 302] width 48 height 10
type input "07871805627"
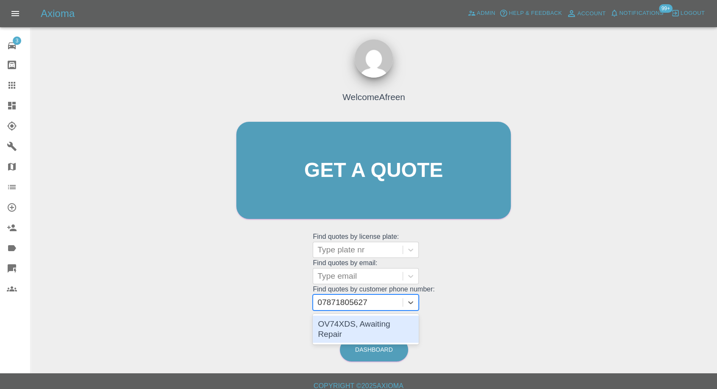
click at [352, 320] on div "OV74XDS, Awaiting Repair" at bounding box center [366, 329] width 106 height 27
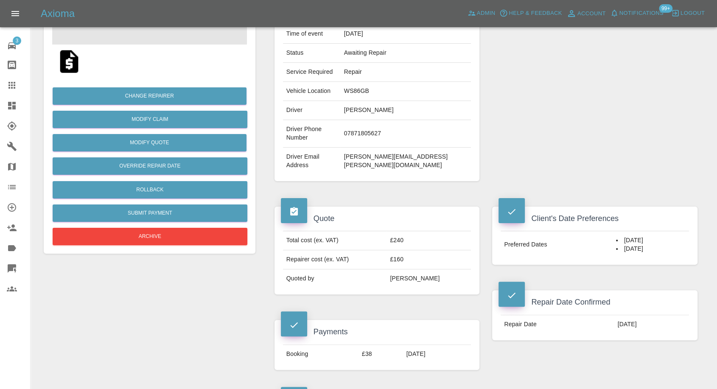
scroll to position [141, 0]
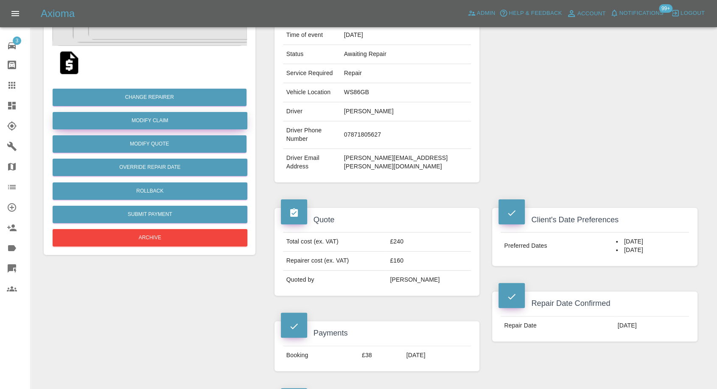
click at [156, 121] on link "Modify Claim" at bounding box center [150, 120] width 195 height 17
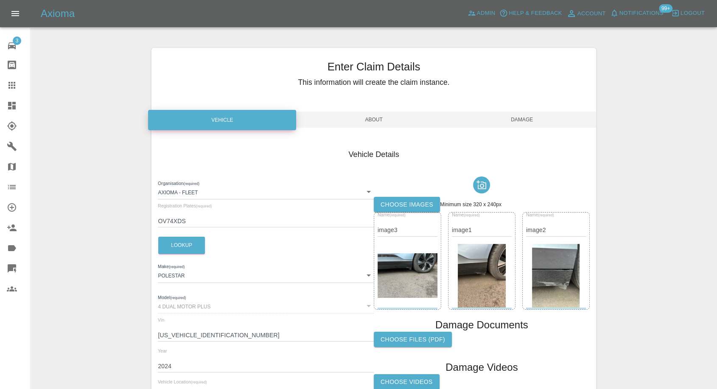
click at [397, 205] on label "Choose images" at bounding box center [407, 205] width 66 height 16
click at [0, 0] on input "Choose images" at bounding box center [0, 0] width 0 height 0
click at [418, 205] on label "Choose images" at bounding box center [407, 205] width 66 height 16
click at [0, 0] on input "Choose images" at bounding box center [0, 0] width 0 height 0
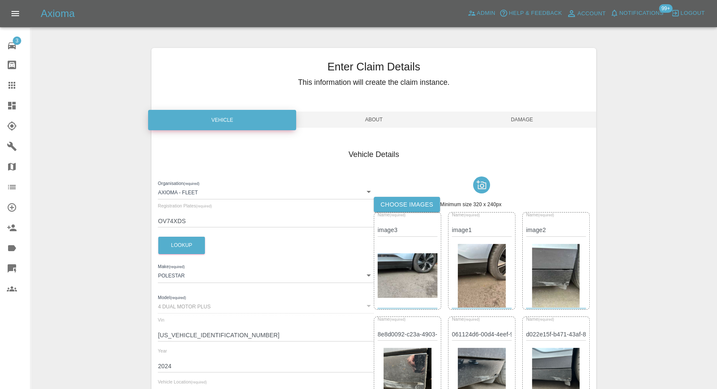
click at [522, 123] on span "Damage" at bounding box center [522, 120] width 148 height 16
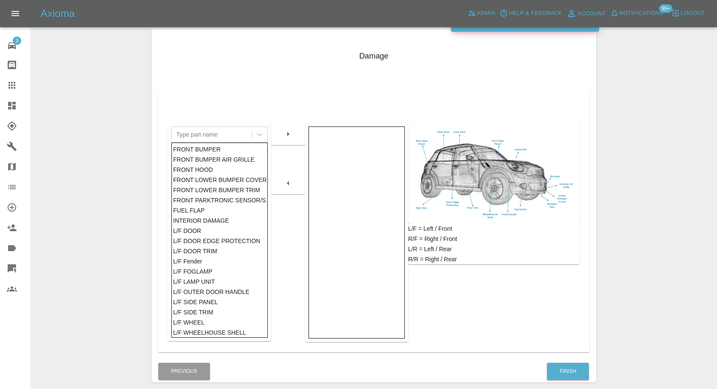
scroll to position [136, 0]
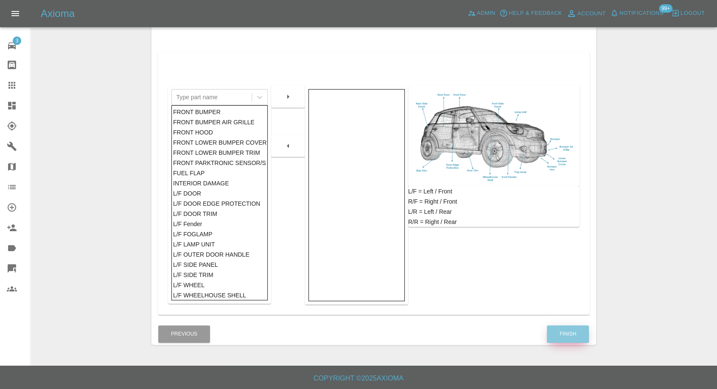
click at [566, 337] on button "Finish" at bounding box center [568, 333] width 42 height 17
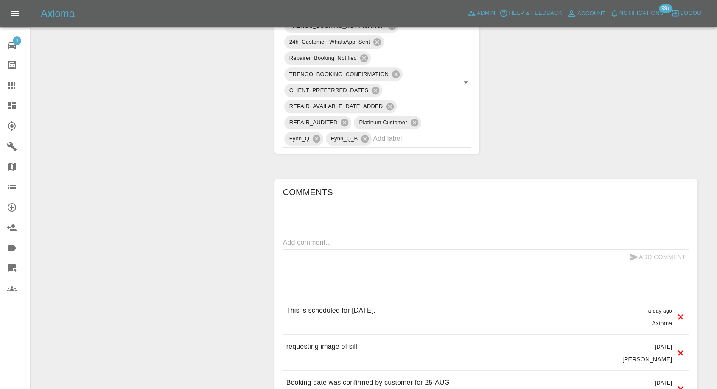
scroll to position [424, 0]
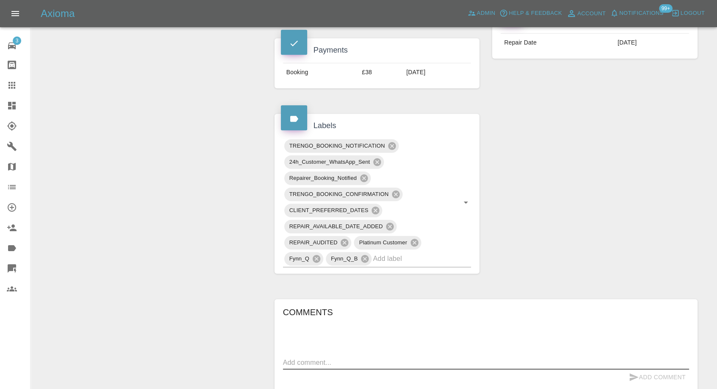
click at [315, 358] on textarea at bounding box center [486, 363] width 406 height 10
type textarea "images added"
click at [633, 372] on icon "submit" at bounding box center [634, 377] width 10 height 10
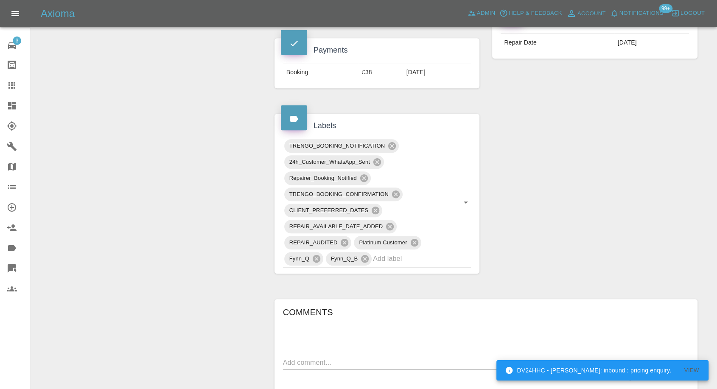
click at [10, 88] on icon at bounding box center [11, 85] width 7 height 7
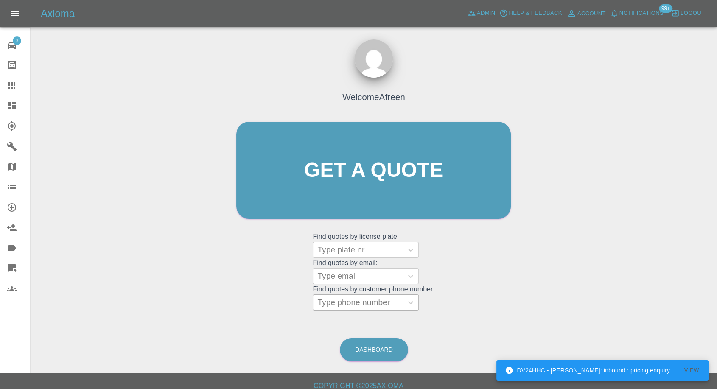
click at [373, 296] on div at bounding box center [357, 302] width 81 height 12
paste input "7427350481"
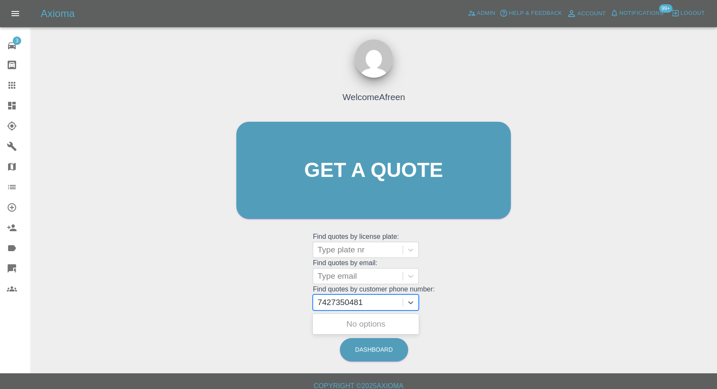
click at [322, 304] on input "7427350481" at bounding box center [341, 302] width 48 height 10
type input "07427350481"
click at [367, 322] on div "AB14OLB, In Repair" at bounding box center [366, 324] width 106 height 17
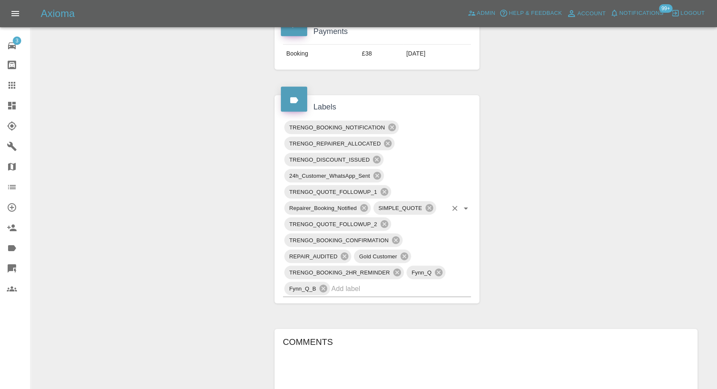
scroll to position [518, 0]
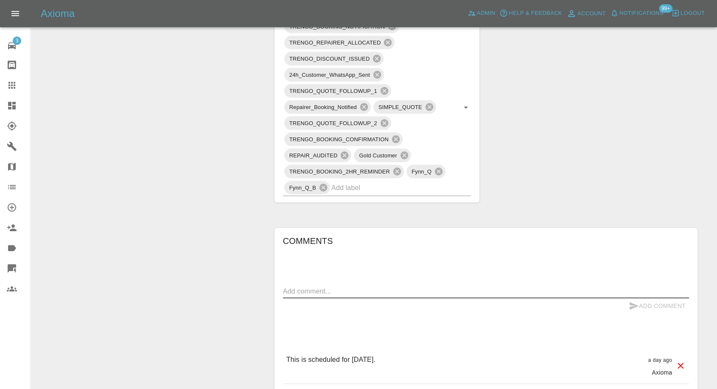
click at [372, 288] on textarea at bounding box center [486, 291] width 406 height 10
paste textarea "78 Severn Rd, Culcheth, WA3 5EB"
type textarea "78 Severn Rd, Culcheth, WA3 5EB"
click at [632, 303] on icon "submit" at bounding box center [633, 306] width 9 height 8
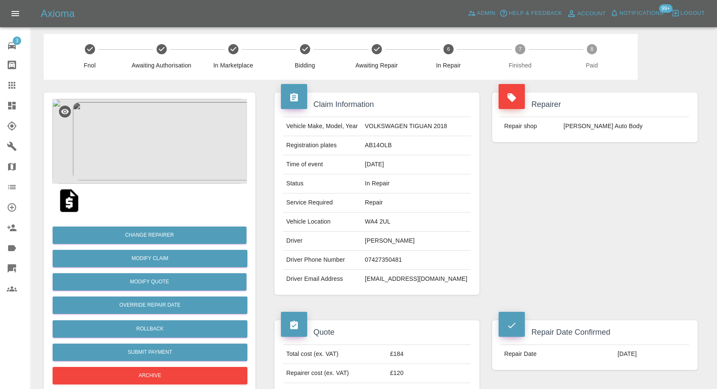
scroll to position [0, 0]
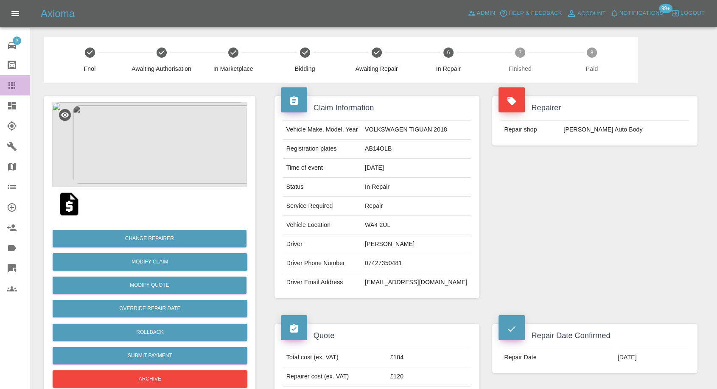
click at [7, 83] on icon at bounding box center [12, 85] width 10 height 10
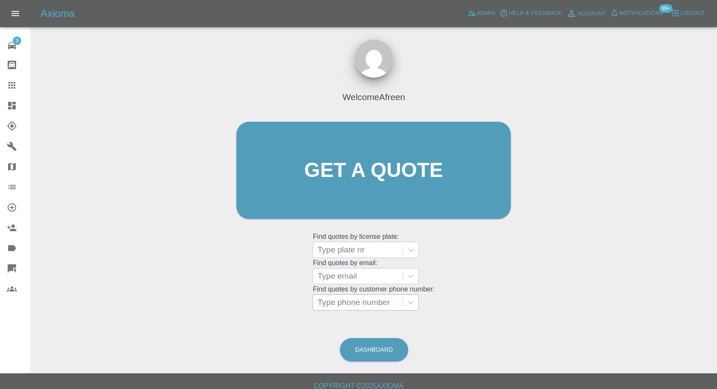
click at [374, 303] on div at bounding box center [357, 302] width 81 height 12
paste input "7760542049"
click at [319, 303] on input "7760542049" at bounding box center [341, 302] width 48 height 10
type input "07760542049"
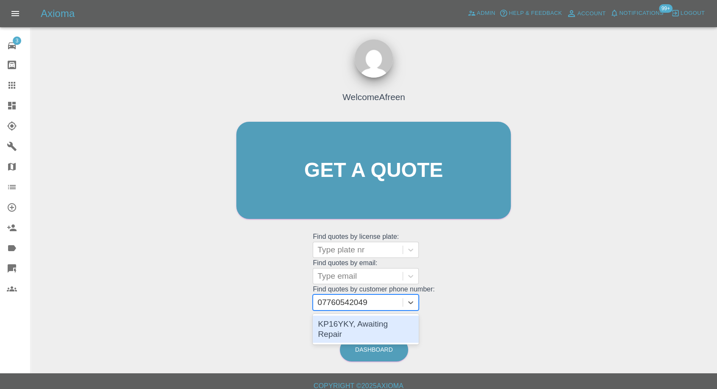
click at [373, 330] on div "KP16YKY, Awaiting Repair" at bounding box center [366, 329] width 106 height 27
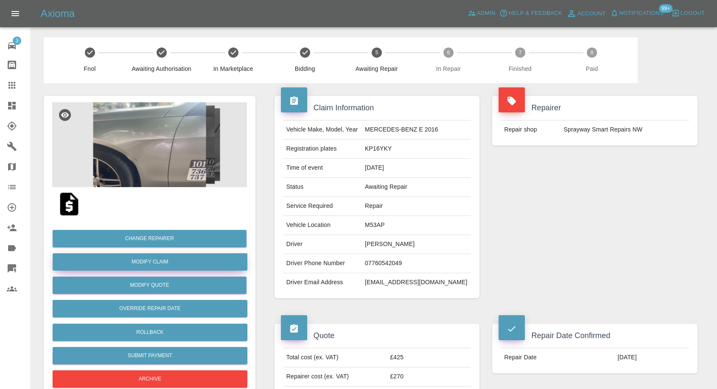
click at [170, 265] on link "Modify Claim" at bounding box center [150, 261] width 195 height 17
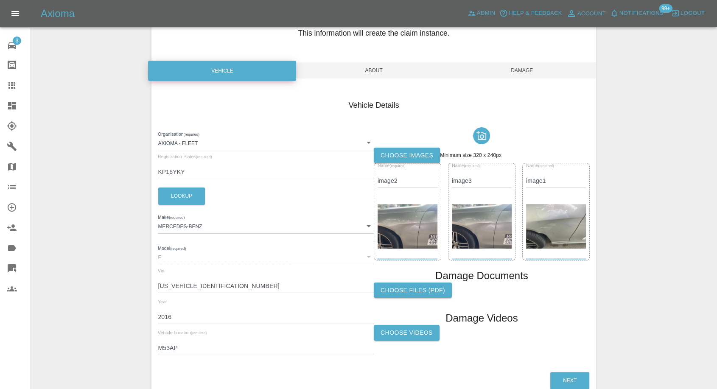
scroll to position [96, 0]
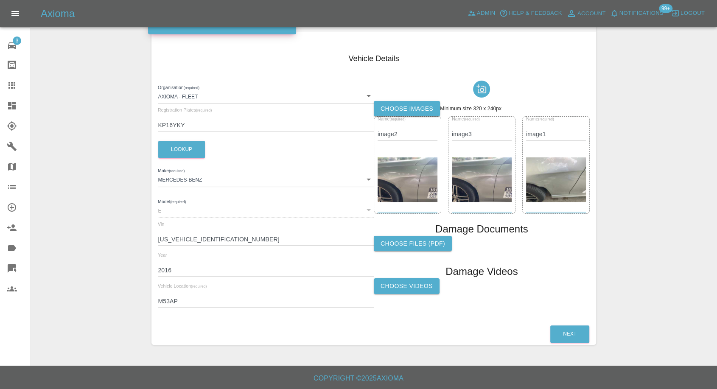
click at [415, 286] on label "Choose Videos" at bounding box center [407, 286] width 66 height 16
click at [0, 0] on input "Choose Videos" at bounding box center [0, 0] width 0 height 0
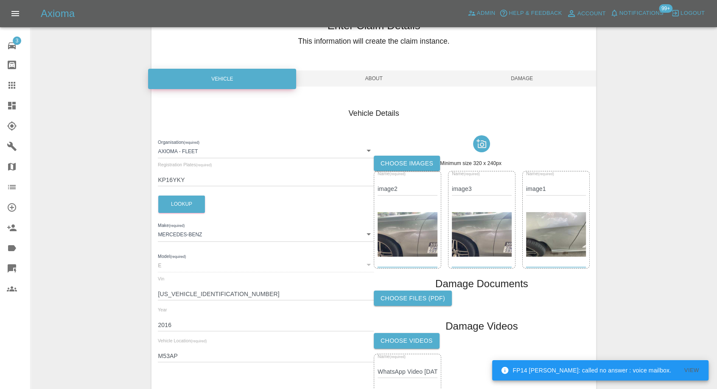
scroll to position [0, 0]
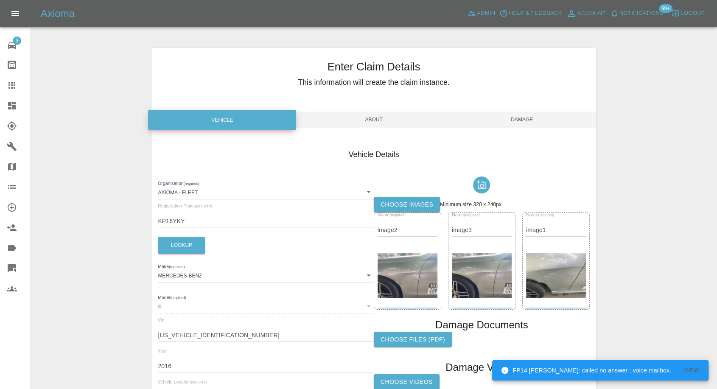
click at [516, 126] on span "Damage" at bounding box center [522, 120] width 148 height 16
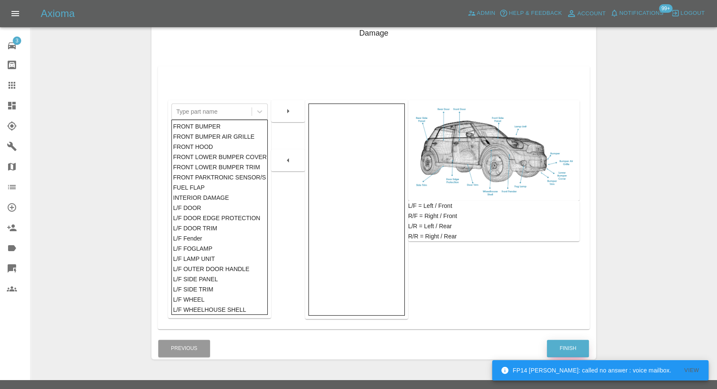
scroll to position [136, 0]
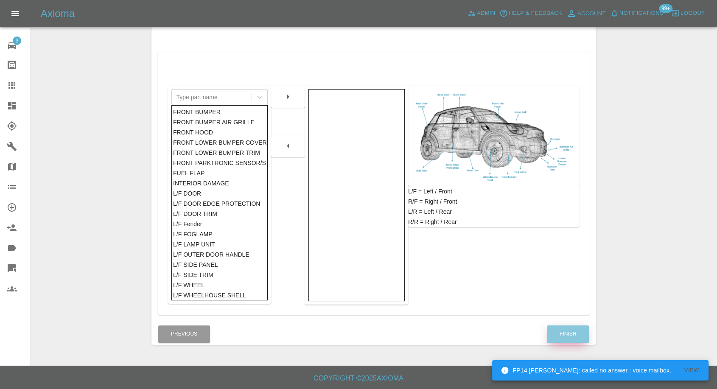
click at [572, 329] on button "Finish" at bounding box center [568, 333] width 42 height 17
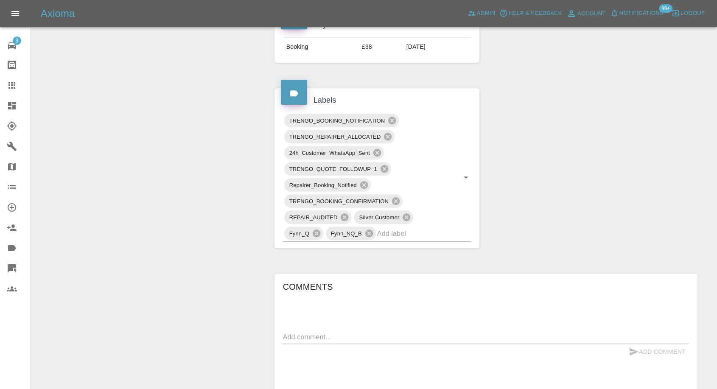
scroll to position [660, 0]
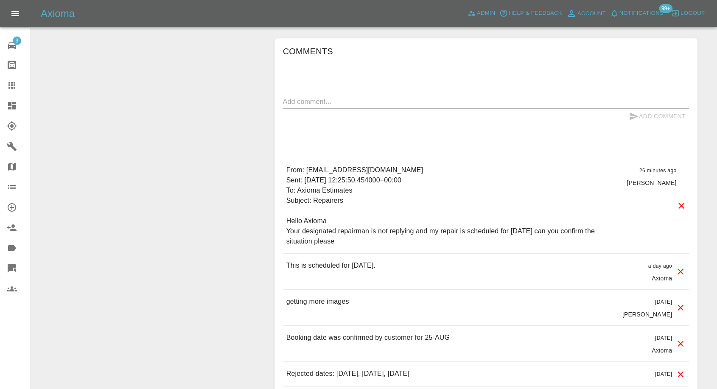
click at [322, 100] on textarea at bounding box center [486, 102] width 406 height 10
type textarea "video added"
click at [632, 114] on icon "submit" at bounding box center [633, 116] width 9 height 8
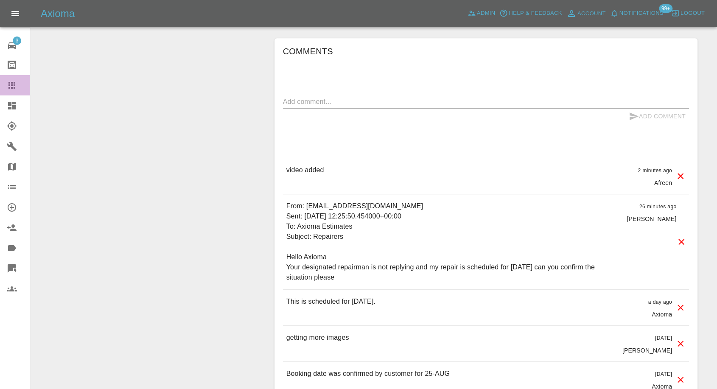
click at [3, 88] on link "Claims" at bounding box center [15, 85] width 30 height 20
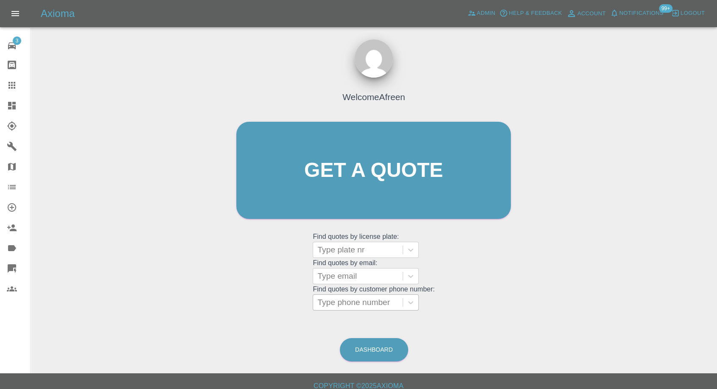
drag, startPoint x: 387, startPoint y: 305, endPoint x: 387, endPoint y: 300, distance: 4.3
click at [387, 304] on div at bounding box center [357, 302] width 81 height 12
paste input "7902469947"
type input "07902469947"
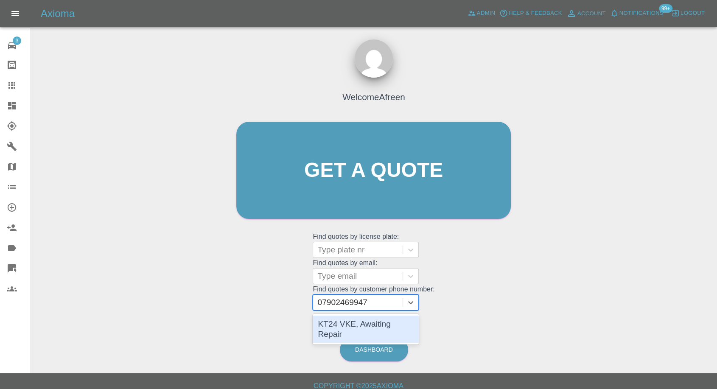
click at [375, 327] on div "KT24 VKE, Awaiting Repair" at bounding box center [366, 329] width 106 height 27
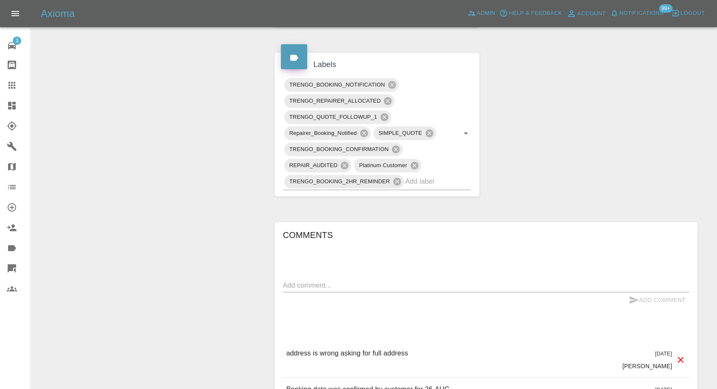
scroll to position [612, 0]
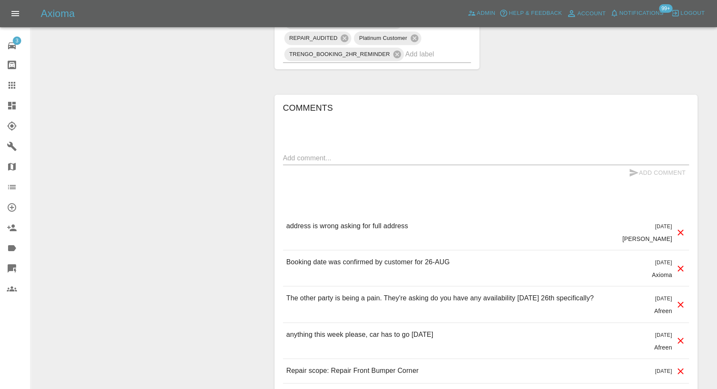
click at [352, 157] on div "Comments x Add Comment address is wrong asking for full address 3 days ago Geor…" at bounding box center [486, 254] width 406 height 307
click at [360, 163] on textarea at bounding box center [486, 158] width 406 height 10
paste textarea "Our address 15 Windsor Drive Timperley WA14 5AN Please come anytime on Tuesday"
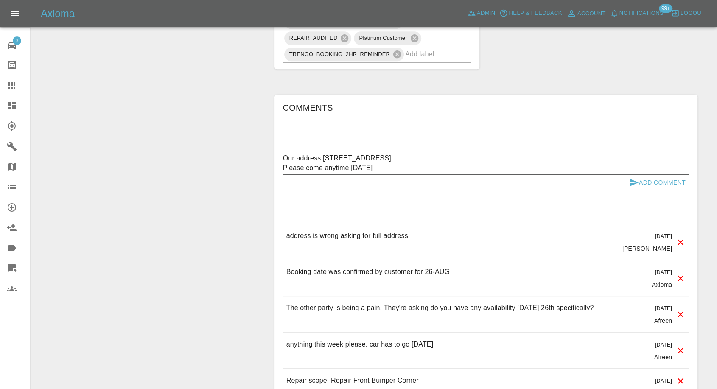
type textarea "Our address 15 Windsor Drive Timperley WA14 5AN Please come anytime on Tuesday"
click at [634, 186] on icon "submit" at bounding box center [633, 183] width 9 height 8
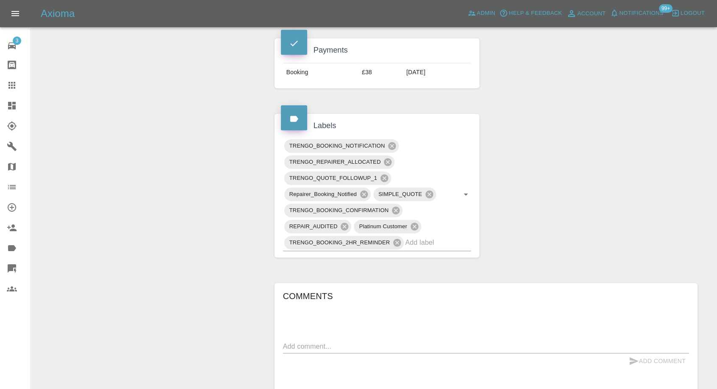
scroll to position [707, 0]
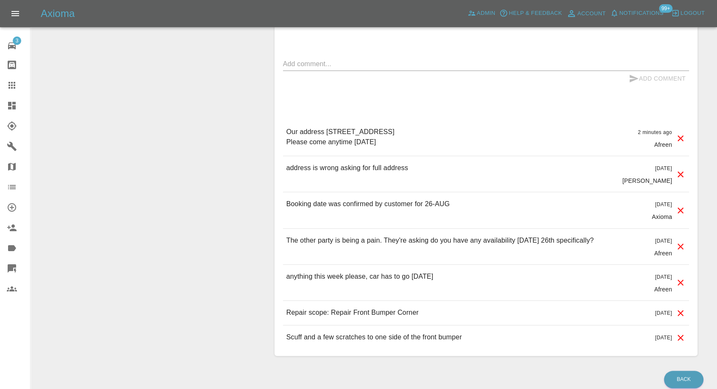
drag, startPoint x: 10, startPoint y: 83, endPoint x: 86, endPoint y: 133, distance: 90.9
click at [10, 83] on icon at bounding box center [11, 85] width 7 height 7
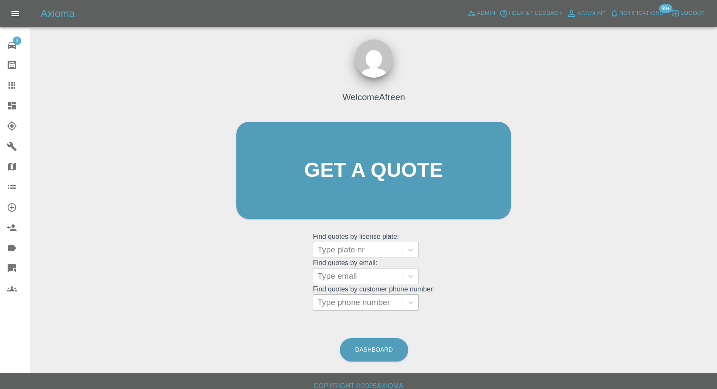
click at [375, 302] on div at bounding box center [357, 302] width 81 height 12
paste input "7736868424"
click at [323, 303] on input "07736868424" at bounding box center [343, 302] width 52 height 10
click at [342, 304] on input "07736868424" at bounding box center [343, 302] width 52 height 10
type input "07736 868424"
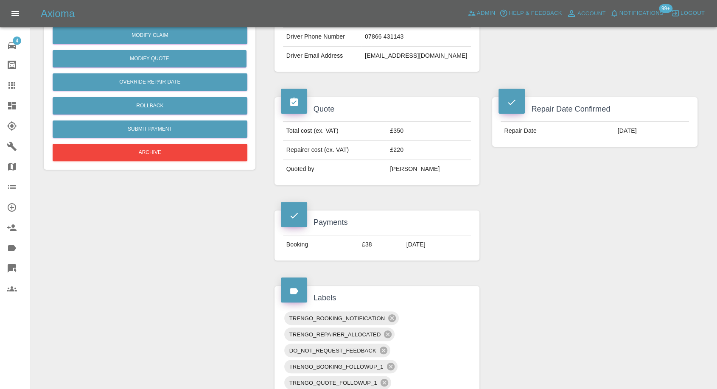
scroll to position [94, 0]
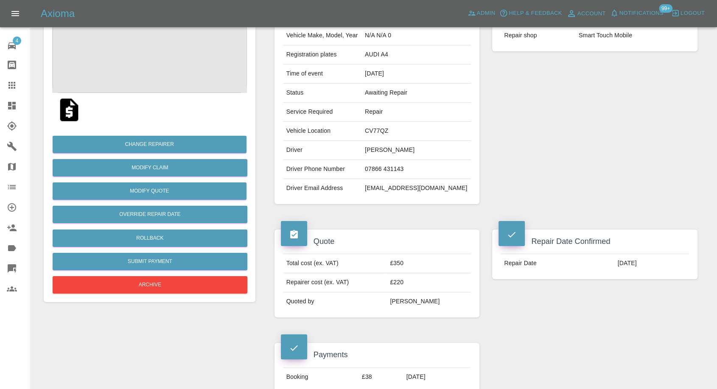
click at [386, 183] on td "[EMAIL_ADDRESS][DOMAIN_NAME]" at bounding box center [415, 188] width 109 height 19
click at [385, 184] on td "[EMAIL_ADDRESS][DOMAIN_NAME]" at bounding box center [415, 188] width 109 height 19
copy div "[EMAIL_ADDRESS][DOMAIN_NAME]"
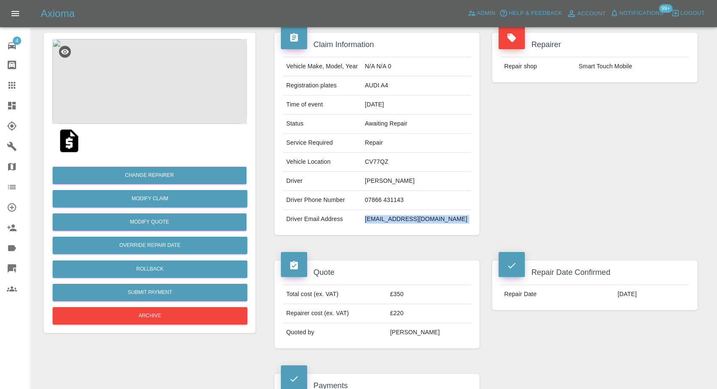
scroll to position [47, 0]
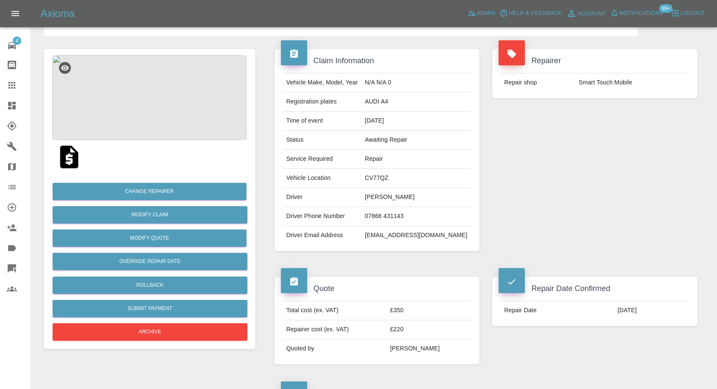
click at [376, 102] on td "AUDI A4" at bounding box center [415, 101] width 109 height 19
copy td "AUDI A4"
click at [383, 177] on td "CV77QZ" at bounding box center [415, 178] width 109 height 19
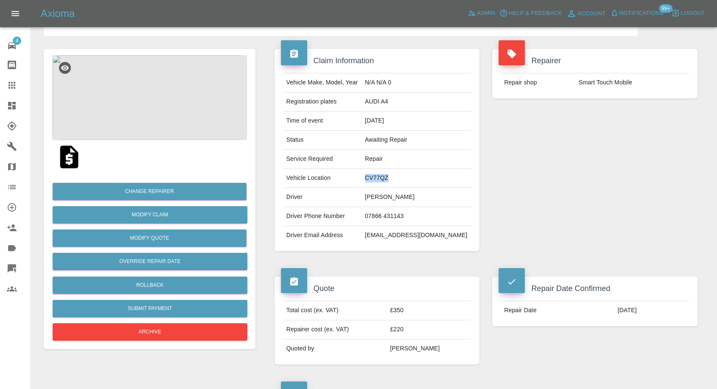
click at [383, 177] on td "CV77QZ" at bounding box center [415, 178] width 109 height 19
copy td "CV77QZ"
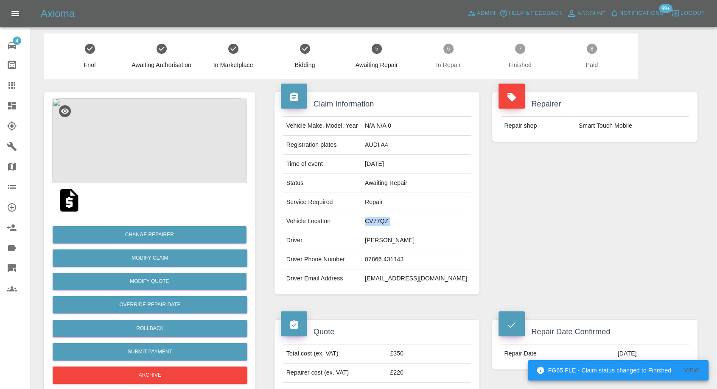
scroll to position [0, 0]
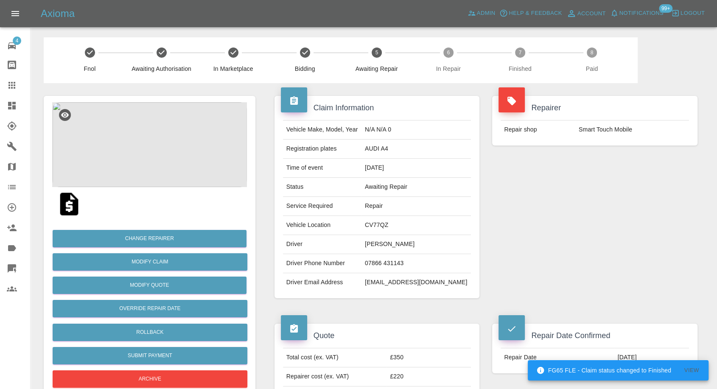
click at [381, 244] on td "[PERSON_NAME]" at bounding box center [415, 244] width 109 height 19
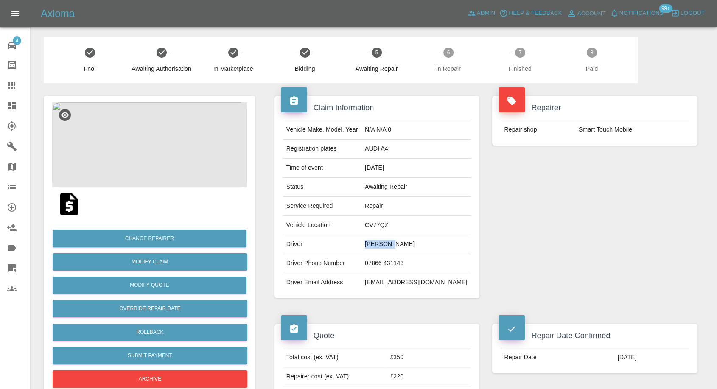
click at [381, 244] on td "[PERSON_NAME]" at bounding box center [415, 244] width 109 height 19
copy td "[PERSON_NAME]"
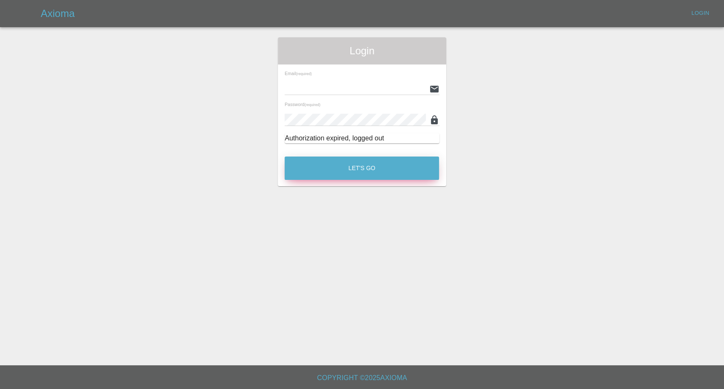
type input "[EMAIL_ADDRESS][DOMAIN_NAME]"
click at [311, 176] on button "Let's Go" at bounding box center [362, 168] width 154 height 23
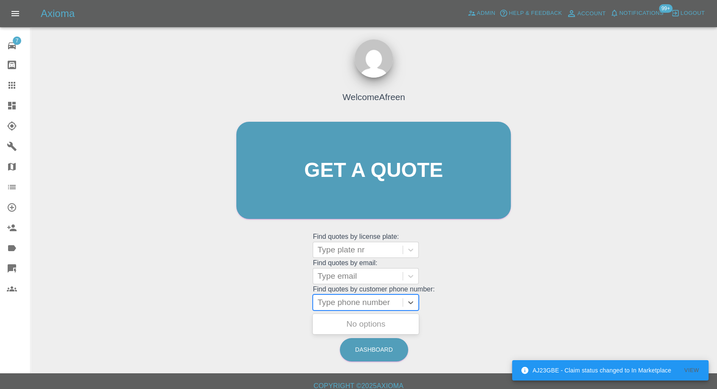
click at [356, 307] on div at bounding box center [357, 302] width 81 height 12
paste input "[PHONE_NUMBER]"
drag, startPoint x: 283, startPoint y: 306, endPoint x: 240, endPoint y: 306, distance: 42.8
click at [240, 306] on div "Welcome Afreen Get a quote Get a quote Find quotes by license plate: Type plate…" at bounding box center [373, 187] width 292 height 256
type input "07456768812"
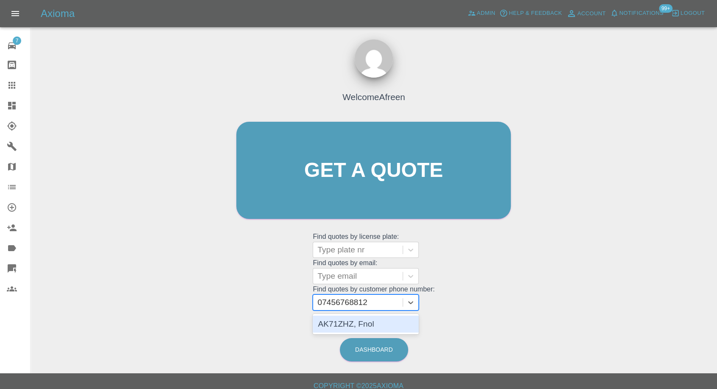
click at [357, 323] on div "AK71ZHZ, Fnol" at bounding box center [366, 324] width 106 height 17
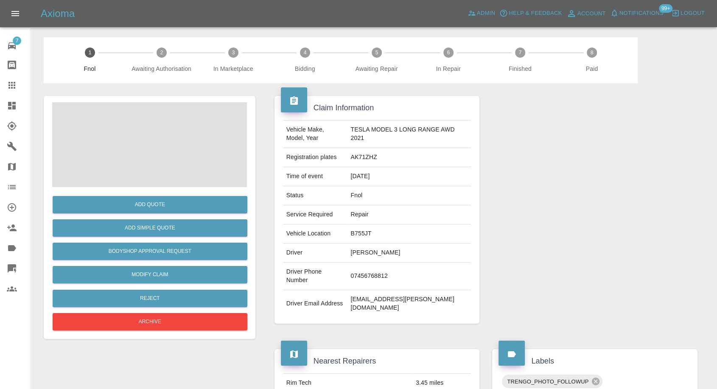
click at [156, 155] on span at bounding box center [149, 144] width 195 height 85
click at [156, 155] on img at bounding box center [149, 144] width 195 height 85
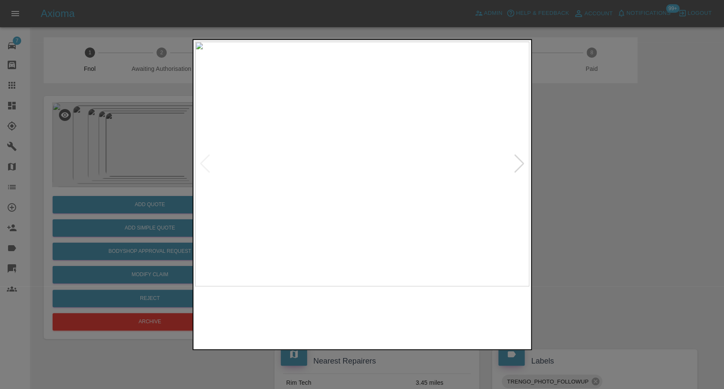
click at [338, 324] on img at bounding box center [320, 317] width 81 height 53
click at [379, 313] on img at bounding box center [404, 317] width 81 height 53
click at [464, 313] on img at bounding box center [489, 317] width 81 height 53
click at [516, 168] on div at bounding box center [519, 163] width 11 height 19
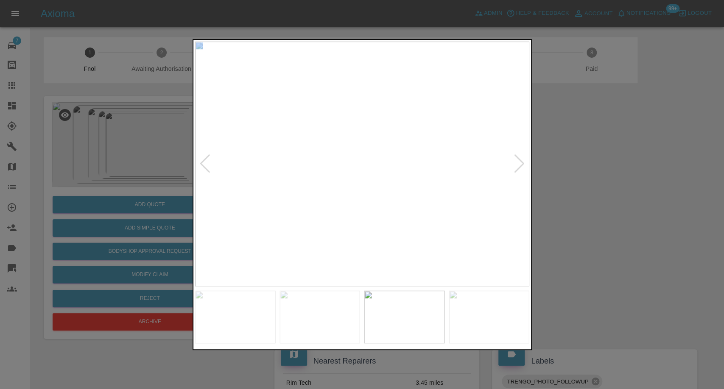
click at [516, 168] on div at bounding box center [519, 163] width 11 height 19
click at [516, 168] on img at bounding box center [362, 164] width 334 height 245
click at [517, 168] on img at bounding box center [362, 164] width 334 height 245
drag, startPoint x: 619, startPoint y: 204, endPoint x: 250, endPoint y: 4, distance: 419.8
click at [620, 202] on div at bounding box center [362, 194] width 724 height 389
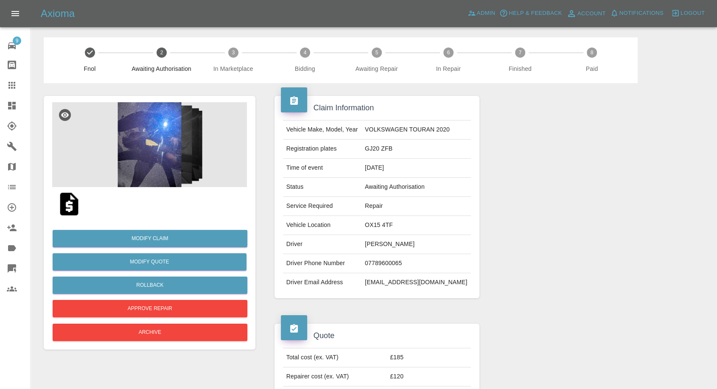
click at [151, 162] on img at bounding box center [149, 144] width 195 height 85
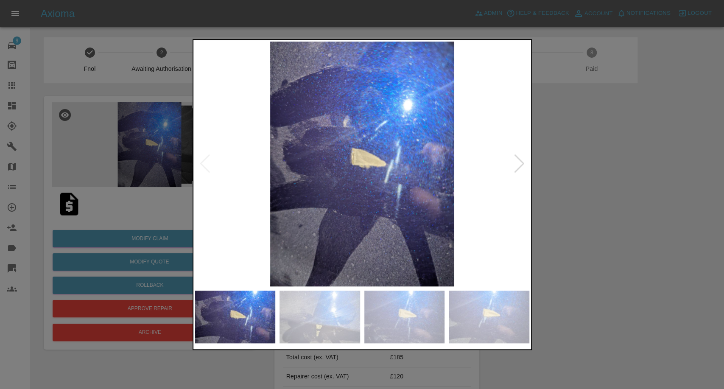
click at [309, 303] on img at bounding box center [320, 317] width 81 height 53
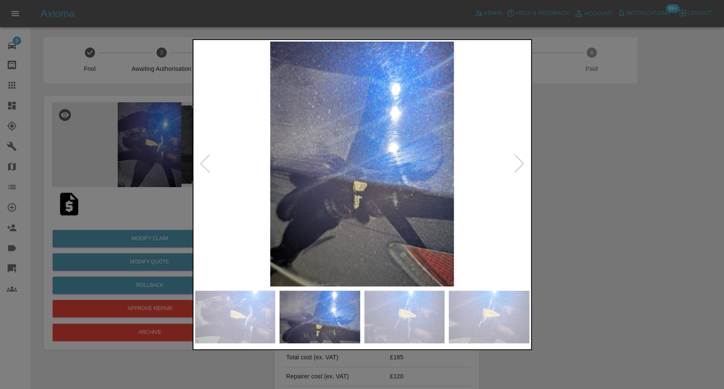
click at [411, 326] on img at bounding box center [404, 317] width 81 height 53
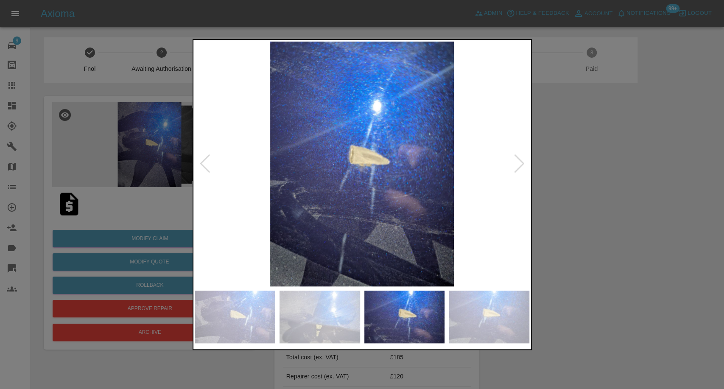
click at [502, 319] on img at bounding box center [489, 317] width 81 height 53
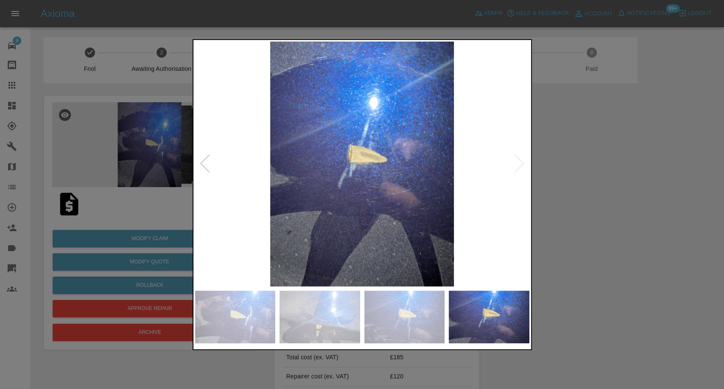
click at [518, 159] on img at bounding box center [362, 164] width 334 height 245
click at [425, 308] on img at bounding box center [404, 317] width 81 height 53
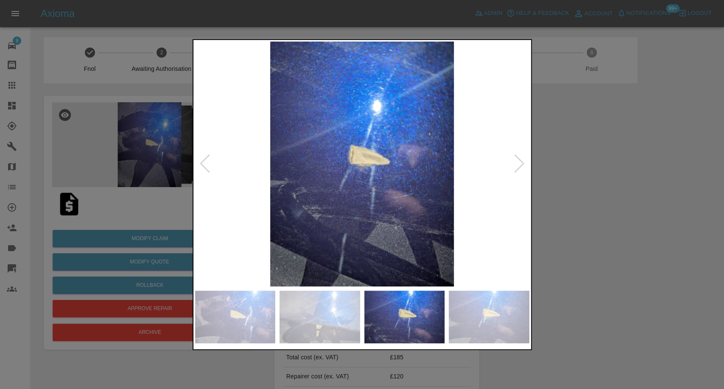
click at [285, 336] on img at bounding box center [320, 317] width 81 height 53
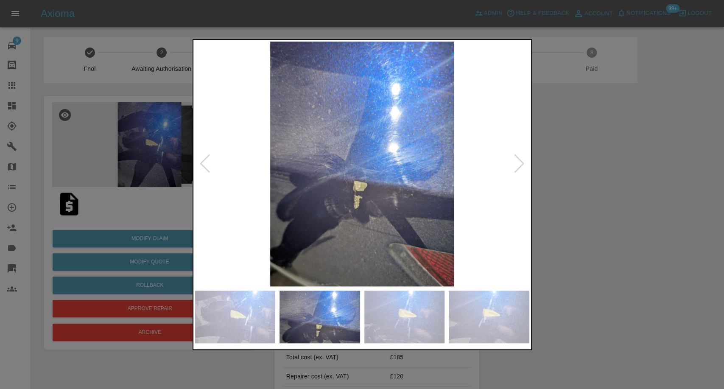
click at [232, 326] on img at bounding box center [235, 317] width 81 height 53
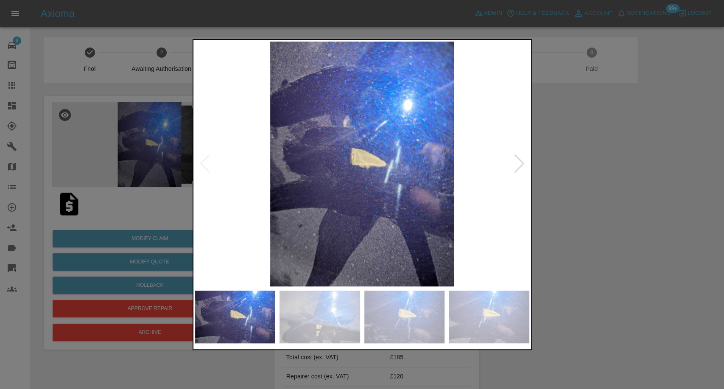
click at [620, 250] on div at bounding box center [362, 194] width 724 height 389
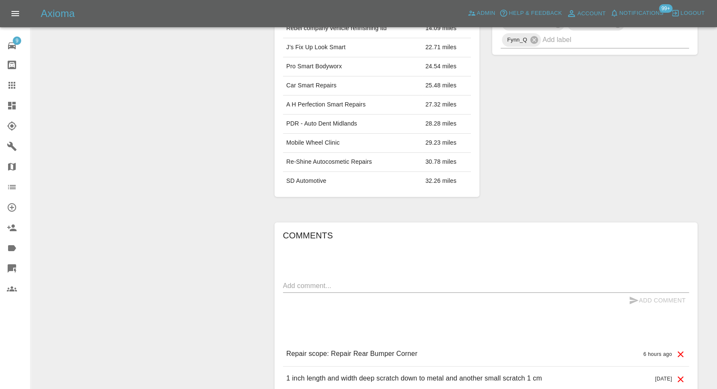
scroll to position [538, 0]
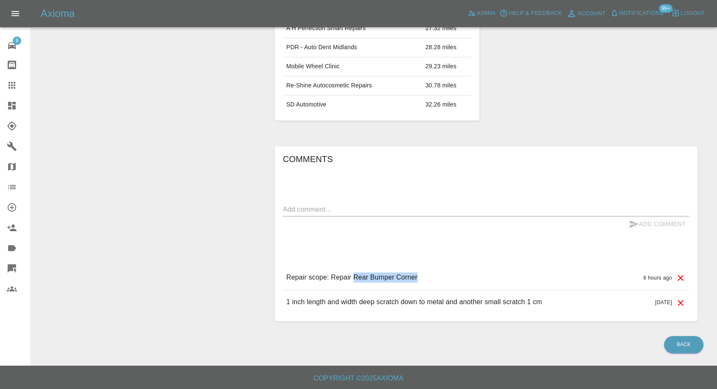
drag, startPoint x: 353, startPoint y: 277, endPoint x: 420, endPoint y: 274, distance: 67.5
click at [420, 274] on div "Repair scope: Repair Rear Bumper Corner 6 hours ago" at bounding box center [486, 278] width 406 height 24
copy p "Rear Bumper Corner"
